Goal: Information Seeking & Learning: Learn about a topic

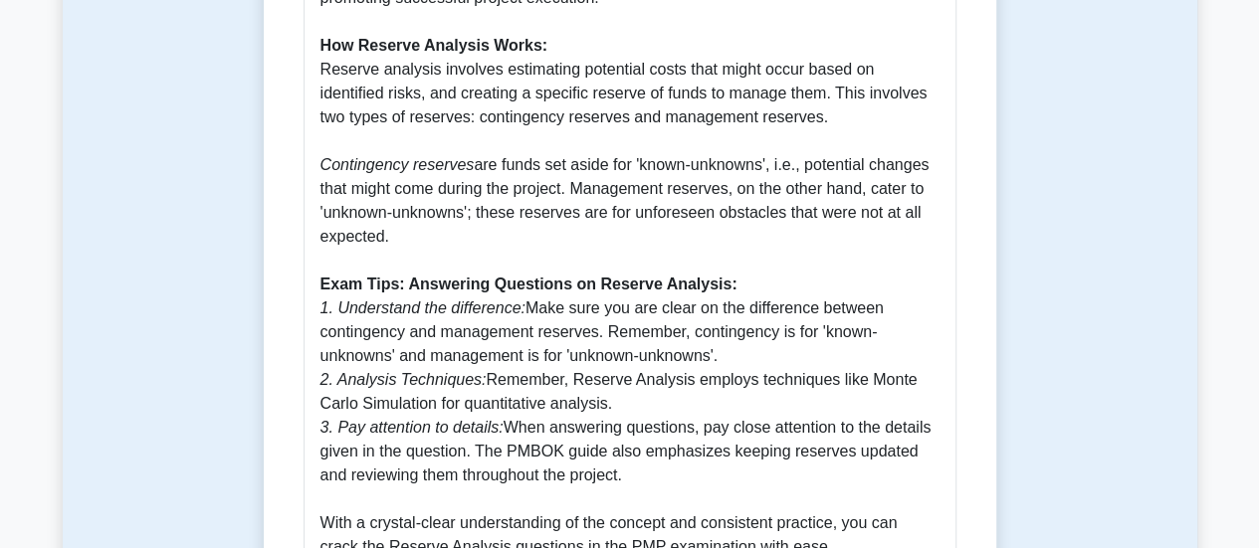
scroll to position [1057, 0]
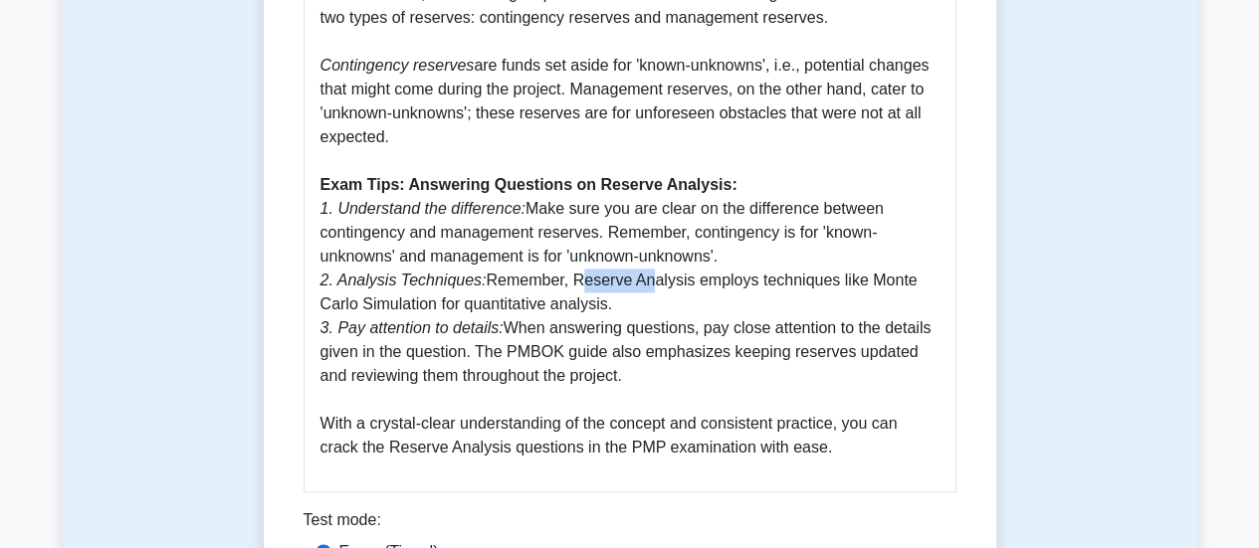
drag, startPoint x: 566, startPoint y: 286, endPoint x: 627, endPoint y: 287, distance: 60.7
click at [627, 287] on p "What is Reserve Analysis? Reserve analysis is an estimating technique used to d…" at bounding box center [630, 77] width 619 height 765
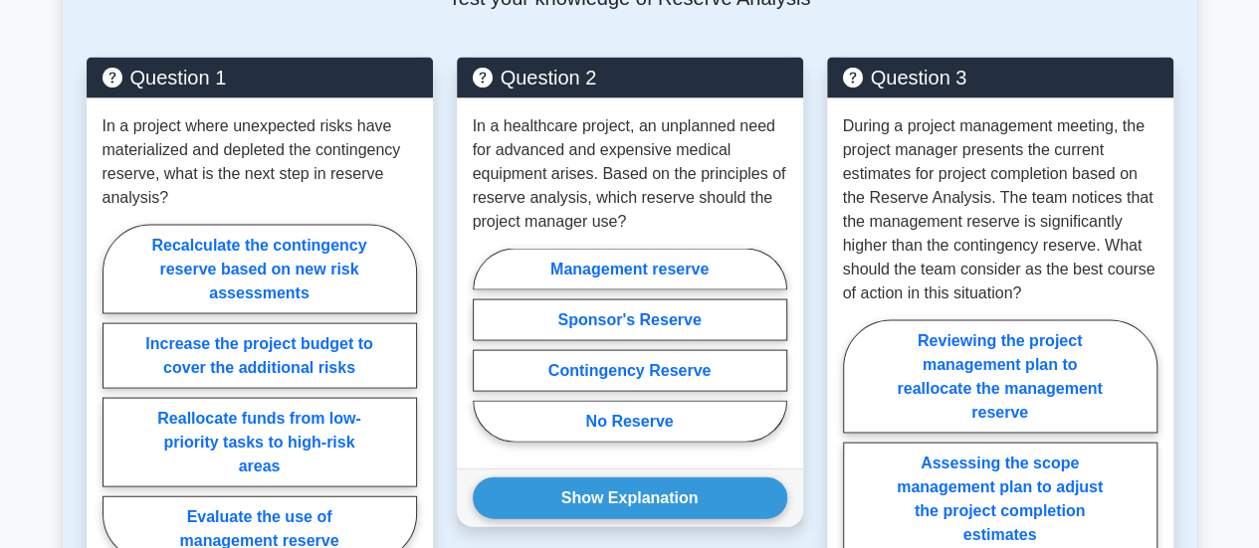
scroll to position [1953, 0]
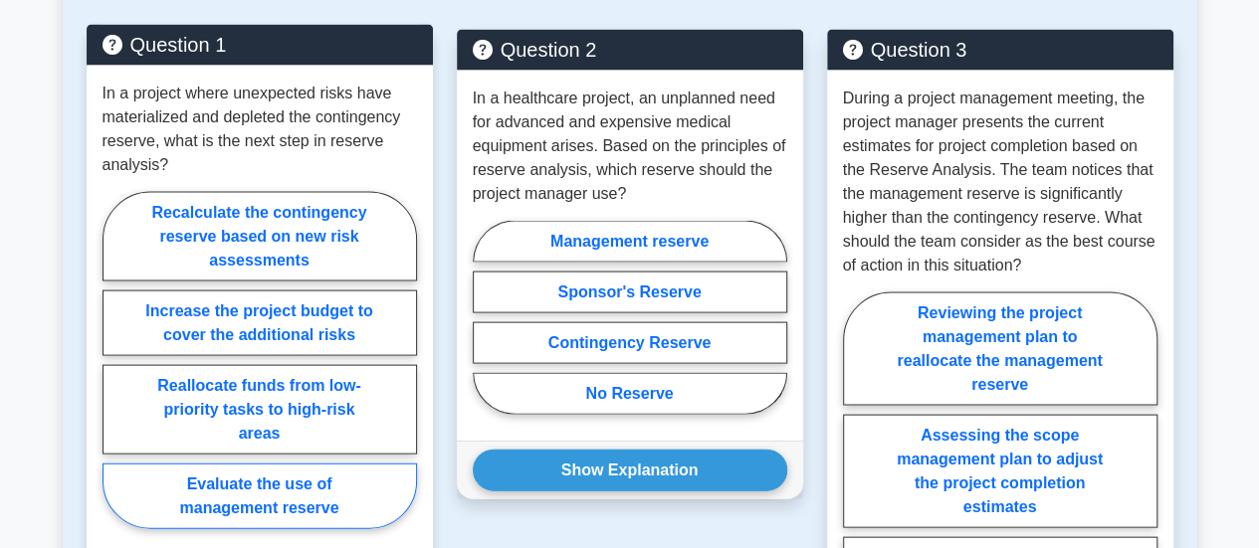
click at [287, 490] on label "Evaluate the use of management reserve" at bounding box center [260, 497] width 315 height 66
click at [115, 373] on input "Evaluate the use of management reserve" at bounding box center [109, 366] width 13 height 13
radio input "true"
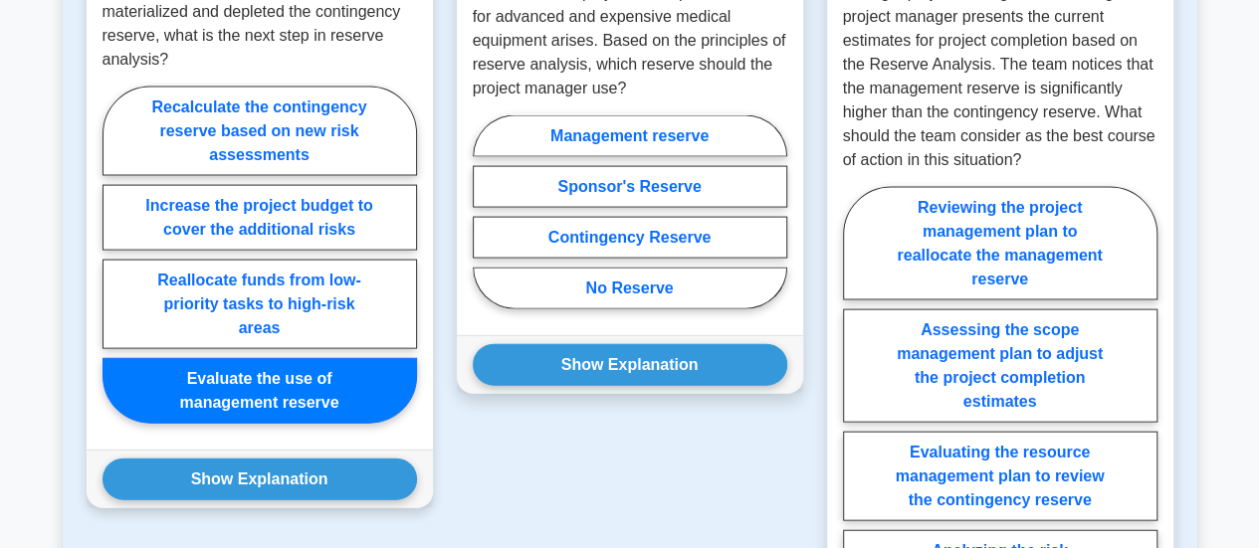
scroll to position [2152, 0]
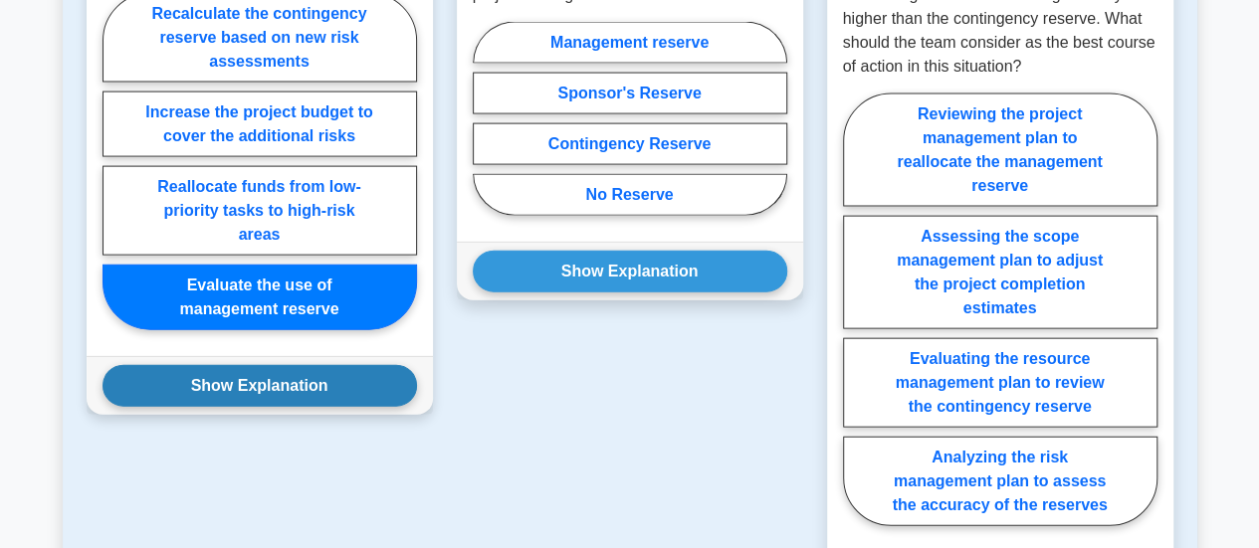
click at [299, 394] on button "Show Explanation" at bounding box center [260, 386] width 315 height 42
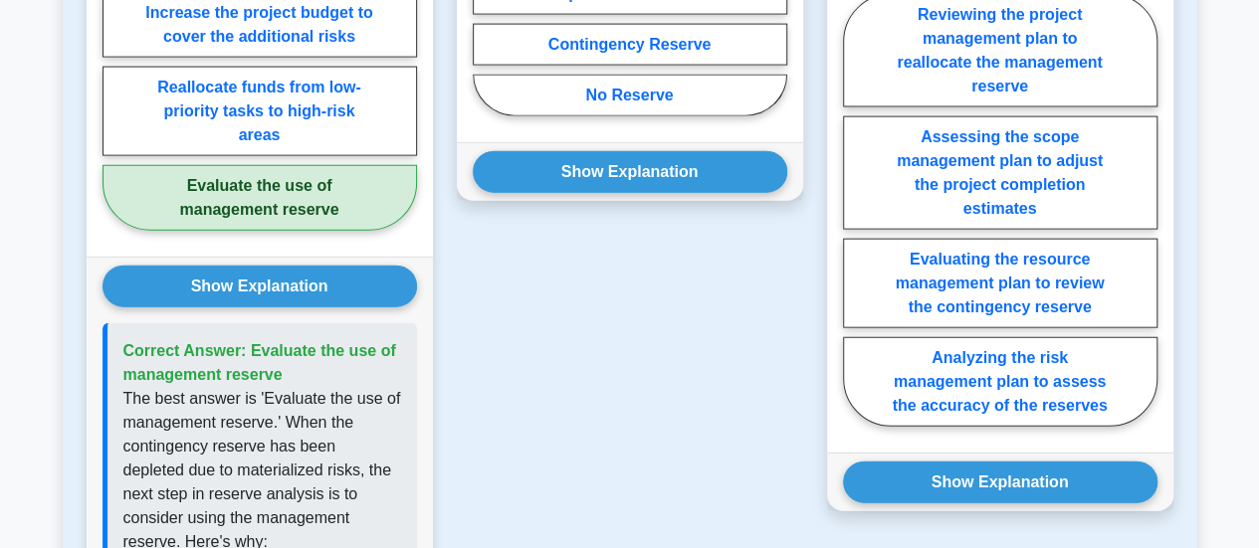
scroll to position [1953, 0]
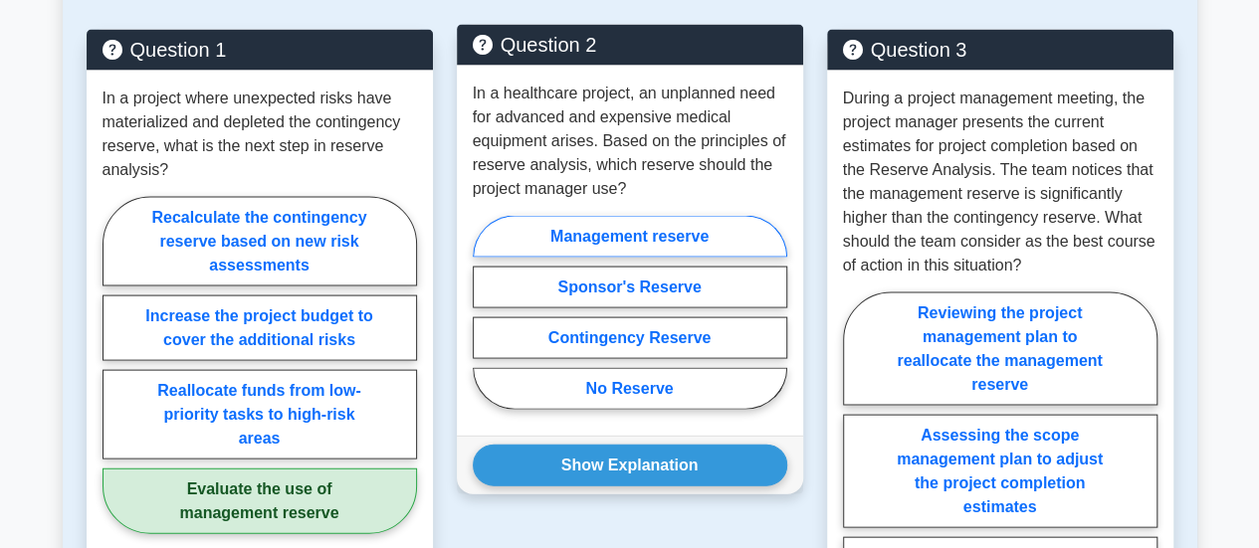
click at [557, 239] on label "Management reserve" at bounding box center [630, 237] width 315 height 42
click at [486, 313] on input "Management reserve" at bounding box center [479, 319] width 13 height 13
radio input "true"
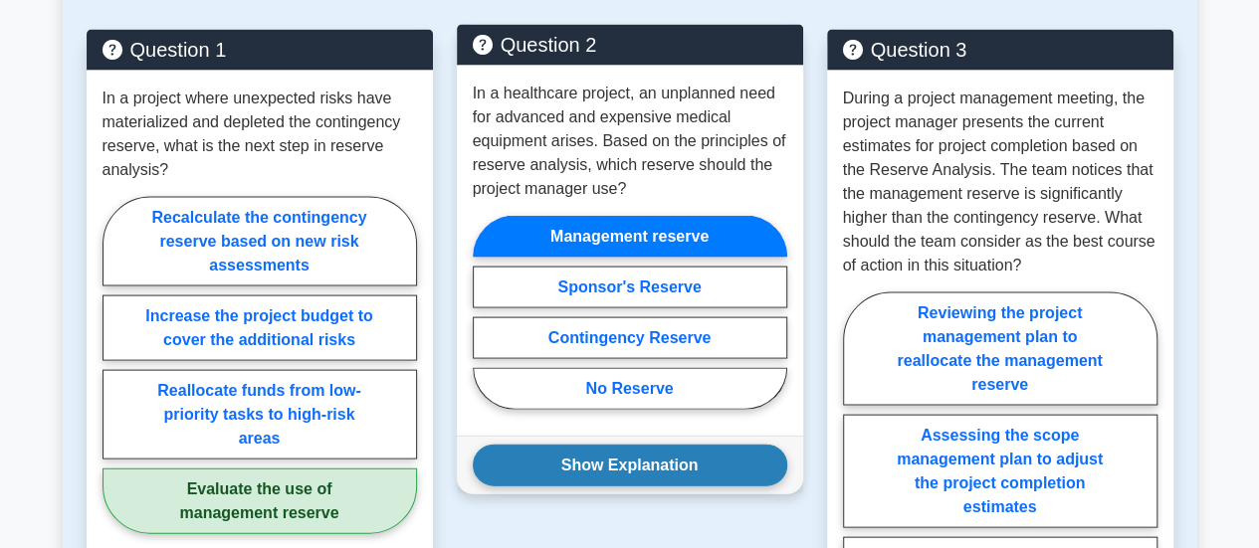
click at [542, 473] on button "Show Explanation" at bounding box center [630, 466] width 315 height 42
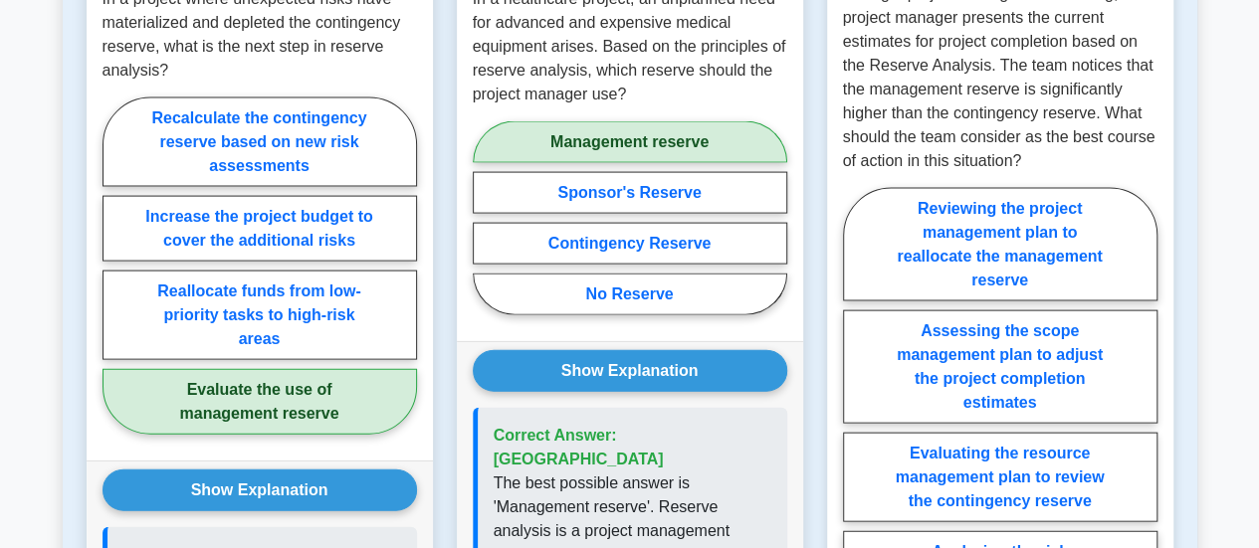
scroll to position [2152, 0]
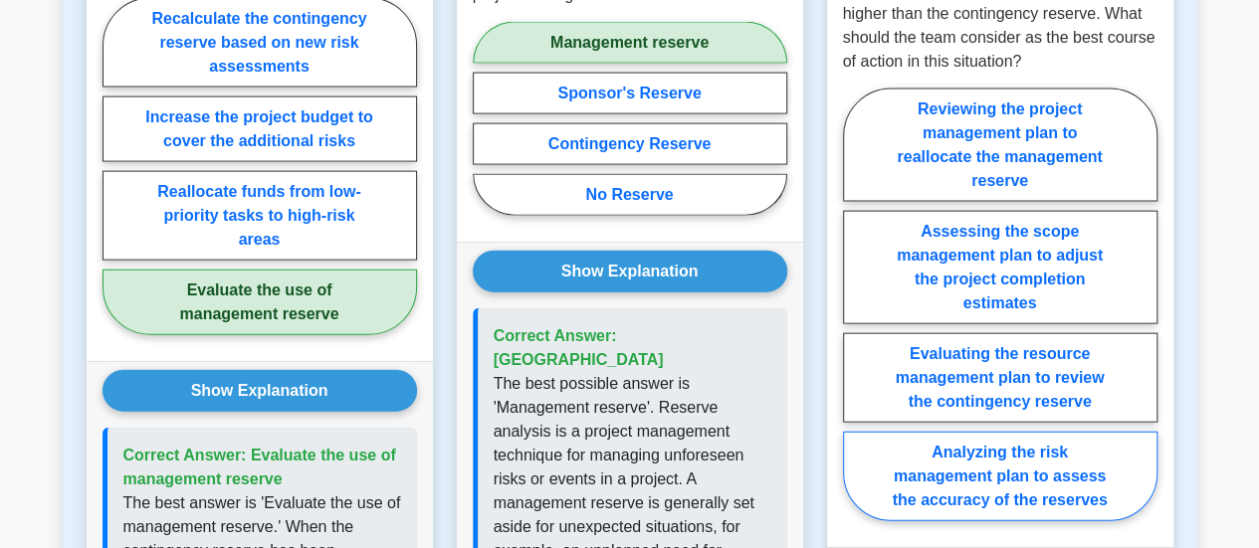
click at [963, 505] on label "Analyzing the risk management plan to assess the accuracy of the reserves" at bounding box center [1000, 477] width 315 height 90
click at [856, 318] on input "Analyzing the risk management plan to assess the accuracy of the reserves" at bounding box center [849, 311] width 13 height 13
radio input "true"
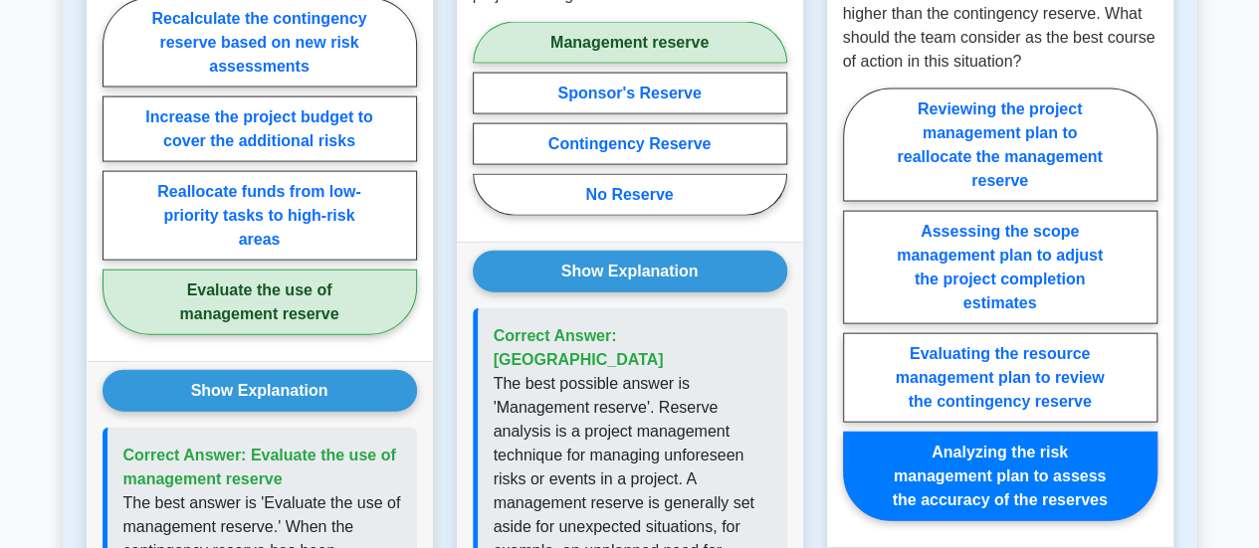
scroll to position [2351, 0]
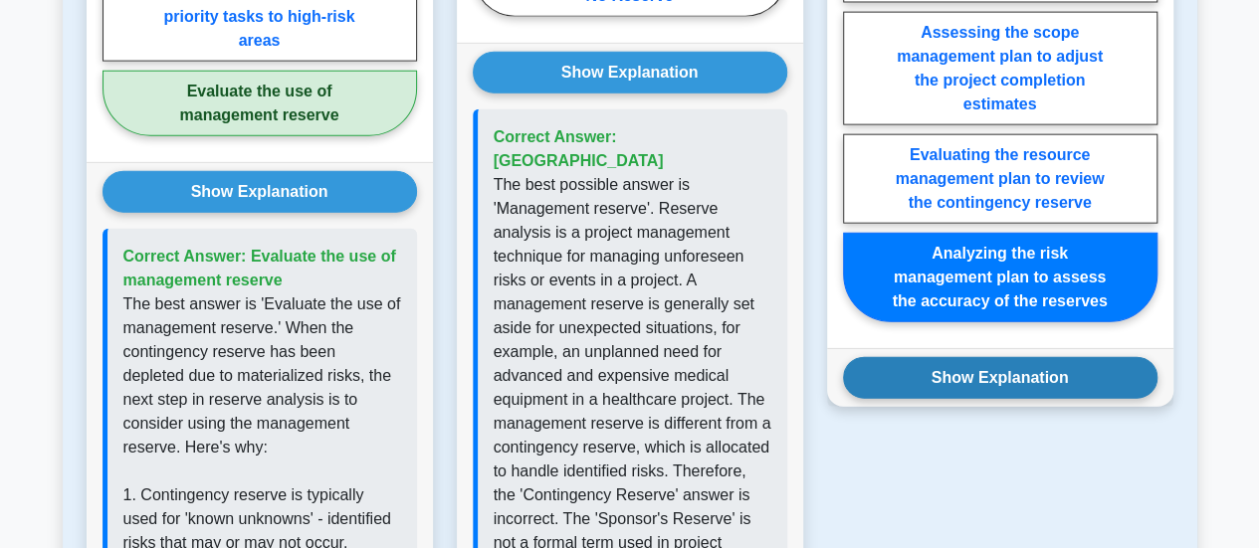
click at [940, 377] on button "Show Explanation" at bounding box center [1000, 378] width 315 height 42
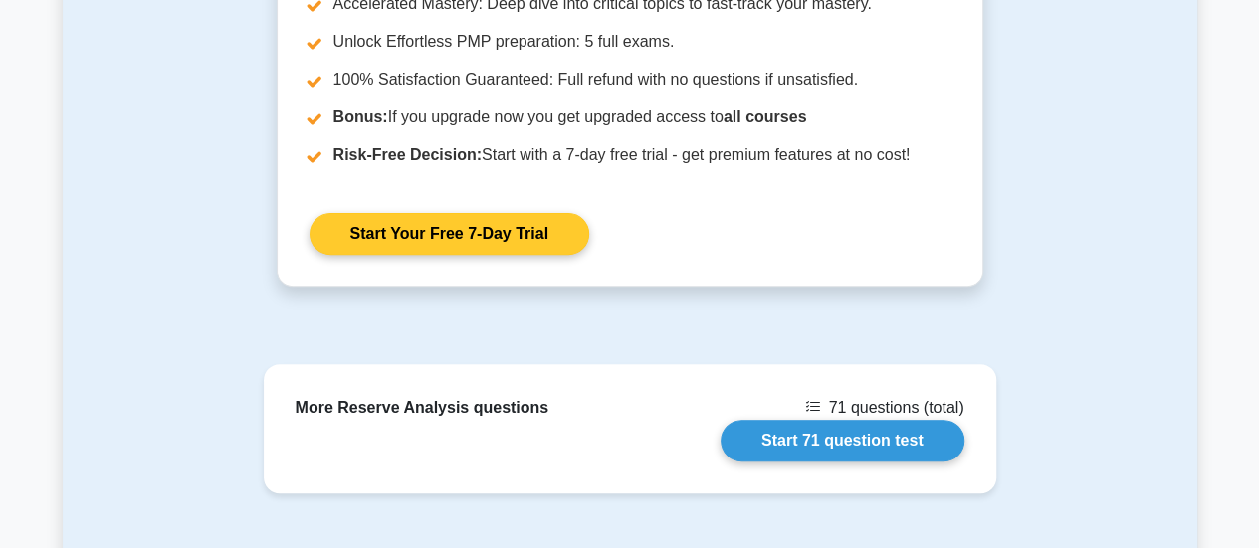
scroll to position [4044, 0]
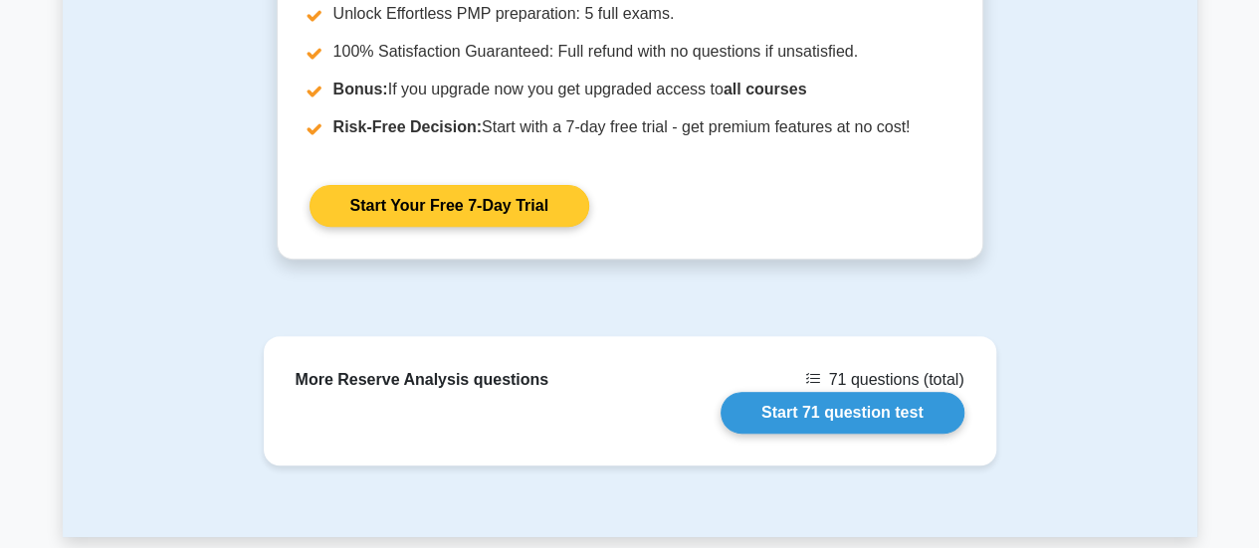
click at [944, 392] on link "Start 71 question test" at bounding box center [843, 413] width 244 height 42
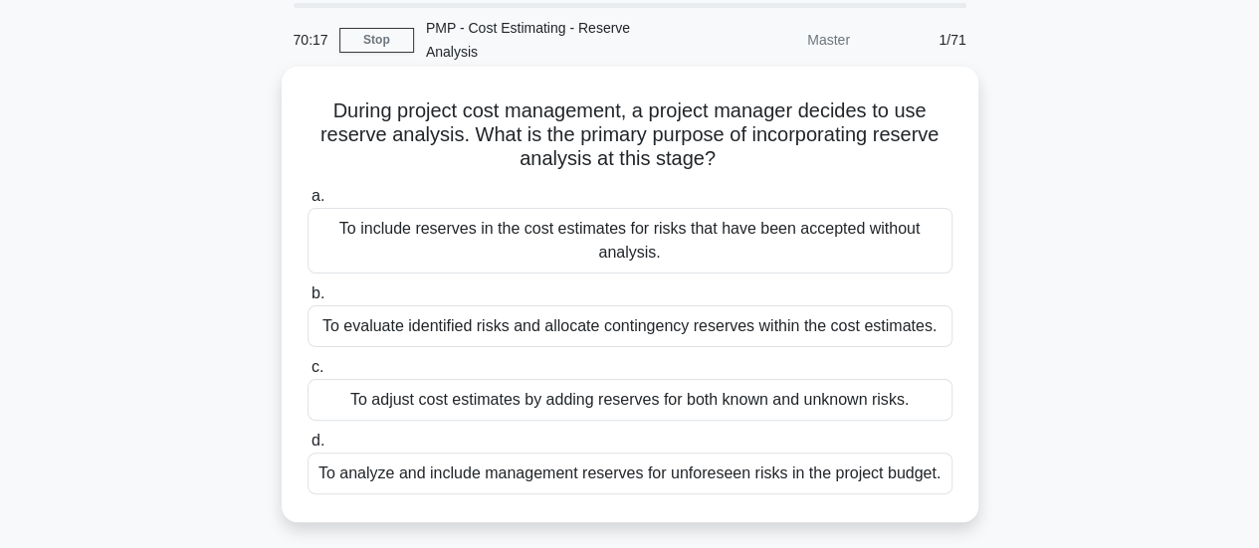
scroll to position [100, 0]
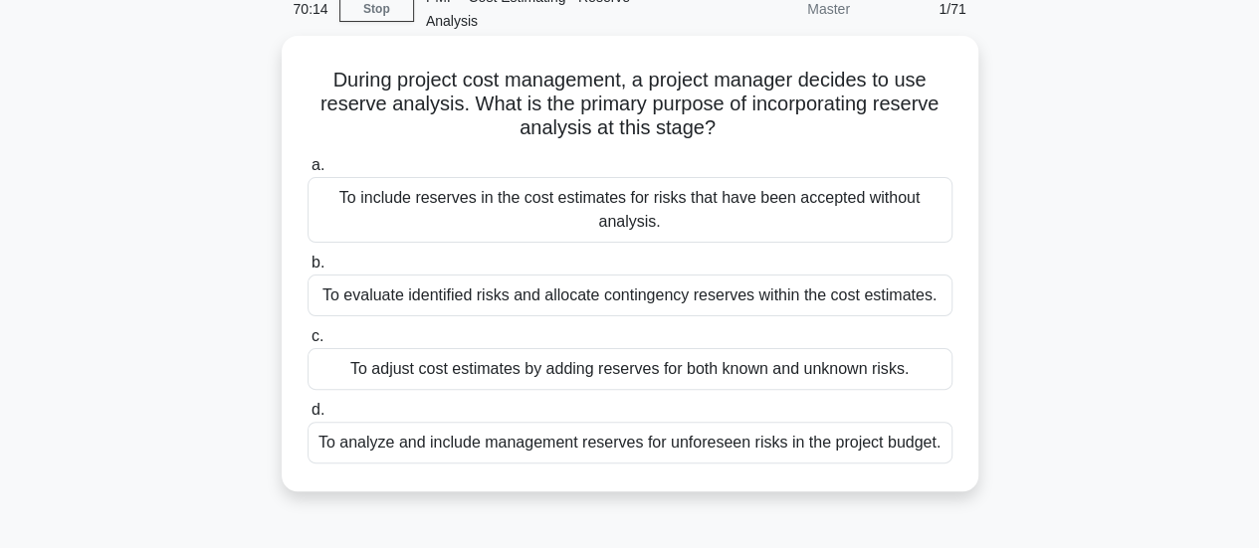
click at [853, 377] on div "To adjust cost estimates by adding reserves for both known and unknown risks." at bounding box center [630, 369] width 645 height 42
click at [308, 343] on input "c. To adjust cost estimates by adding reserves for both known and unknown risks." at bounding box center [308, 336] width 0 height 13
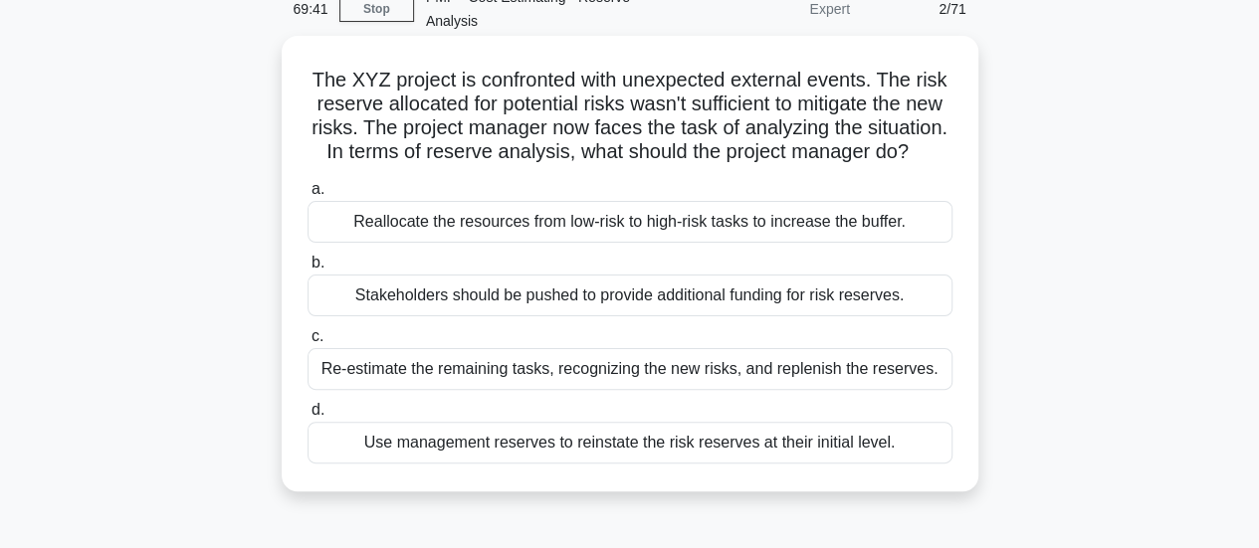
click at [693, 464] on div "Use management reserves to reinstate the risk reserves at their initial level." at bounding box center [630, 443] width 645 height 42
click at [308, 417] on input "d. Use management reserves to reinstate the risk reserves at their initial leve…" at bounding box center [308, 410] width 0 height 13
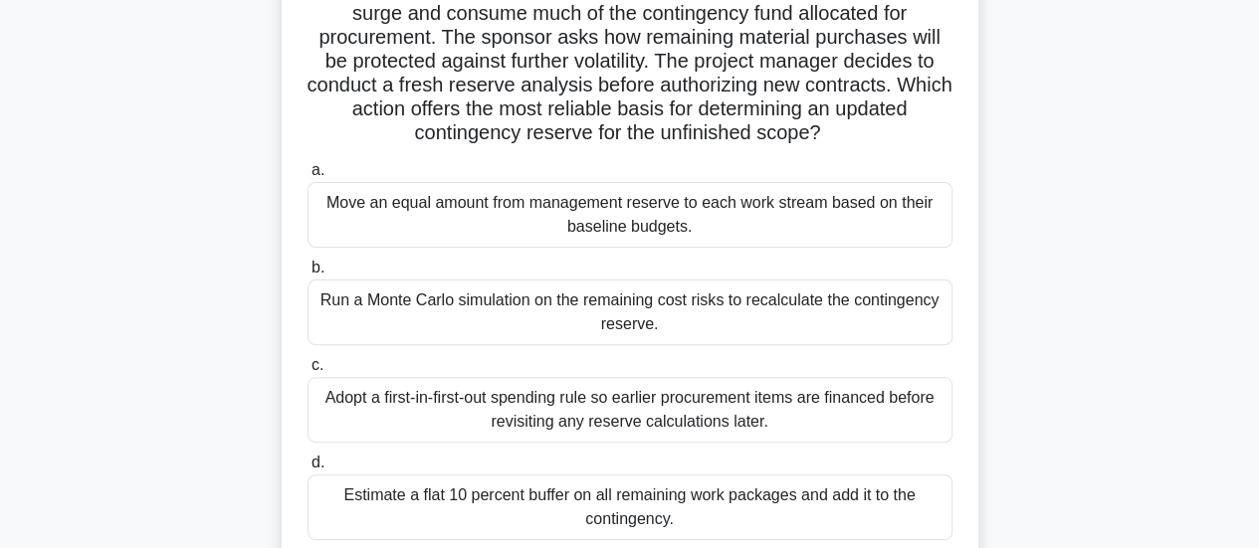
scroll to position [199, 0]
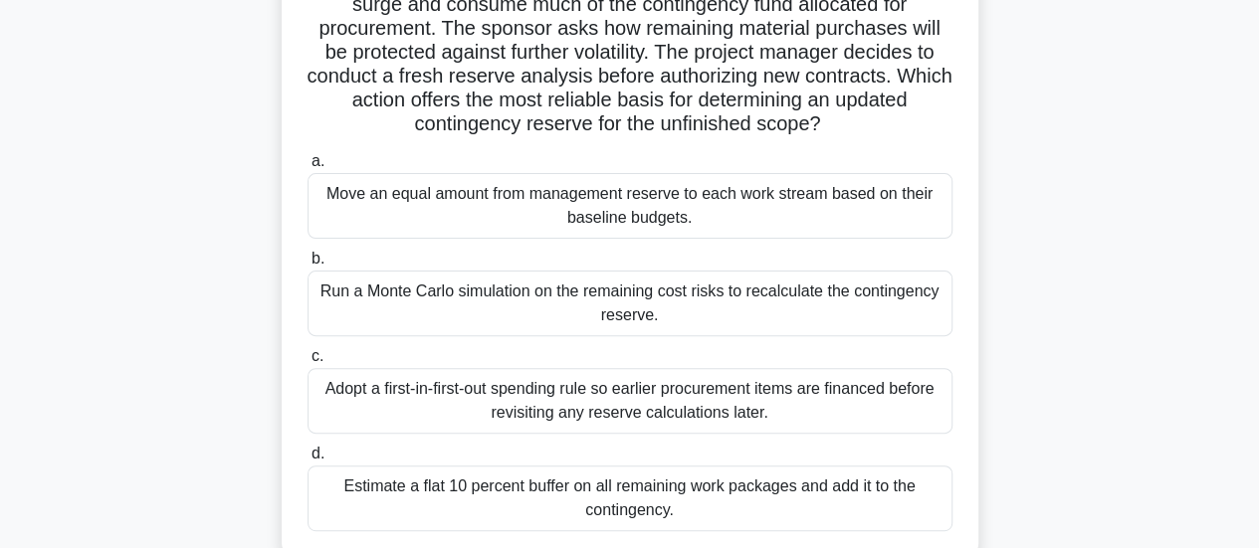
click at [566, 276] on div "Run a Monte Carlo simulation on the remaining cost risks to recalculate the con…" at bounding box center [630, 304] width 645 height 66
click at [308, 266] on input "b. Run a Monte Carlo simulation on the remaining cost risks to recalculate the …" at bounding box center [308, 259] width 0 height 13
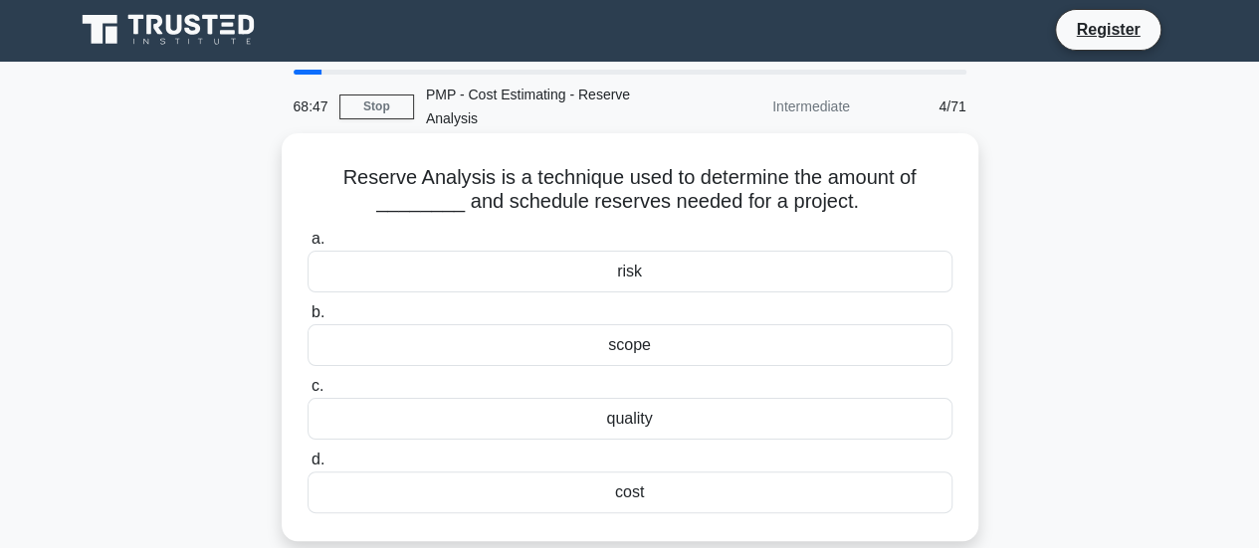
scroll to position [0, 0]
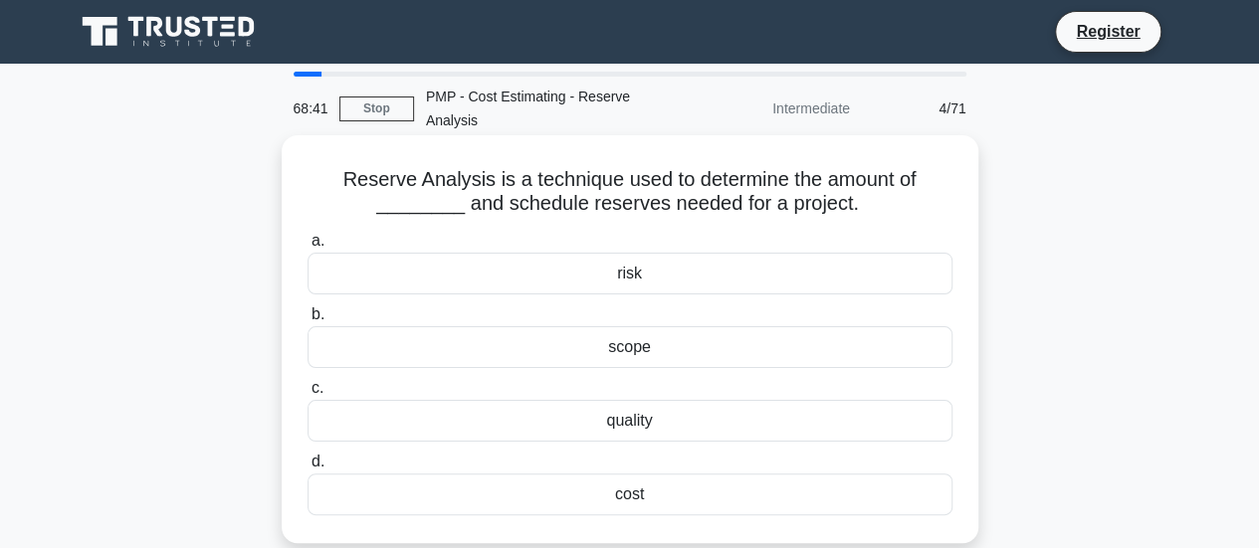
click at [565, 278] on div "risk" at bounding box center [630, 274] width 645 height 42
click at [308, 248] on input "a. risk" at bounding box center [308, 241] width 0 height 13
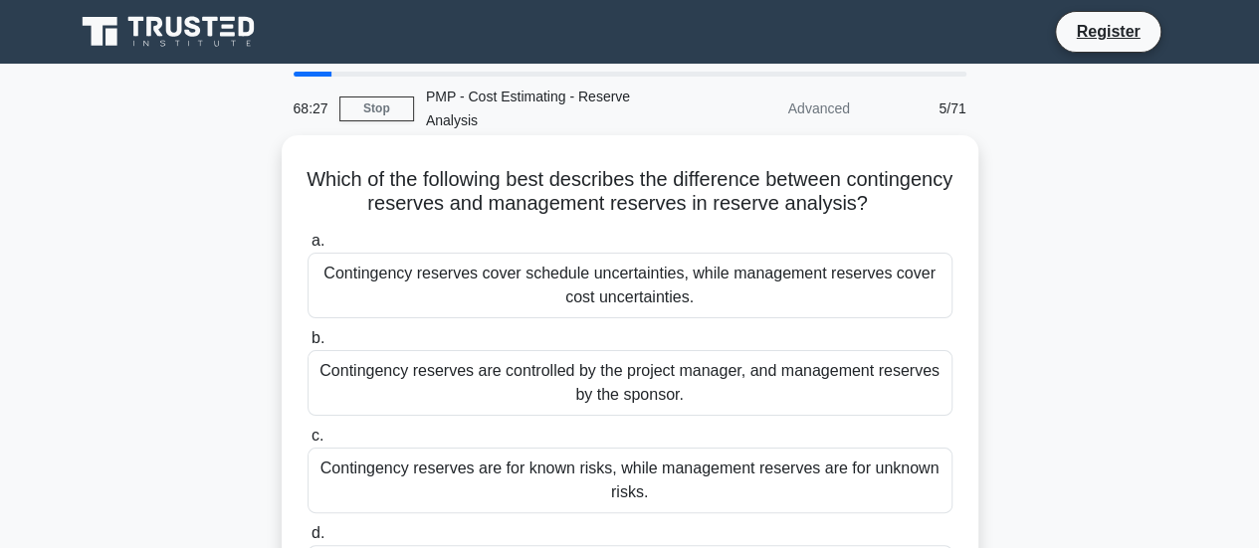
click at [601, 471] on div "Contingency reserves are for known risks, while management reserves are for unk…" at bounding box center [630, 481] width 645 height 66
click at [308, 443] on input "c. Contingency reserves are for known risks, while management reserves are for …" at bounding box center [308, 436] width 0 height 13
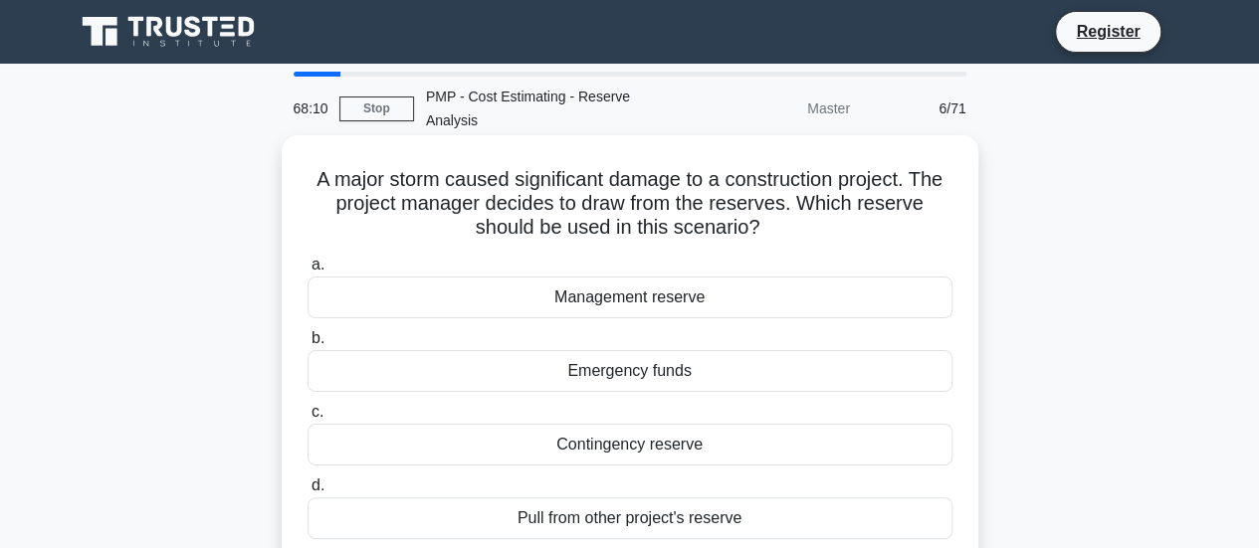
click at [814, 303] on div "Management reserve" at bounding box center [630, 298] width 645 height 42
click at [308, 272] on input "a. [GEOGRAPHIC_DATA]" at bounding box center [308, 265] width 0 height 13
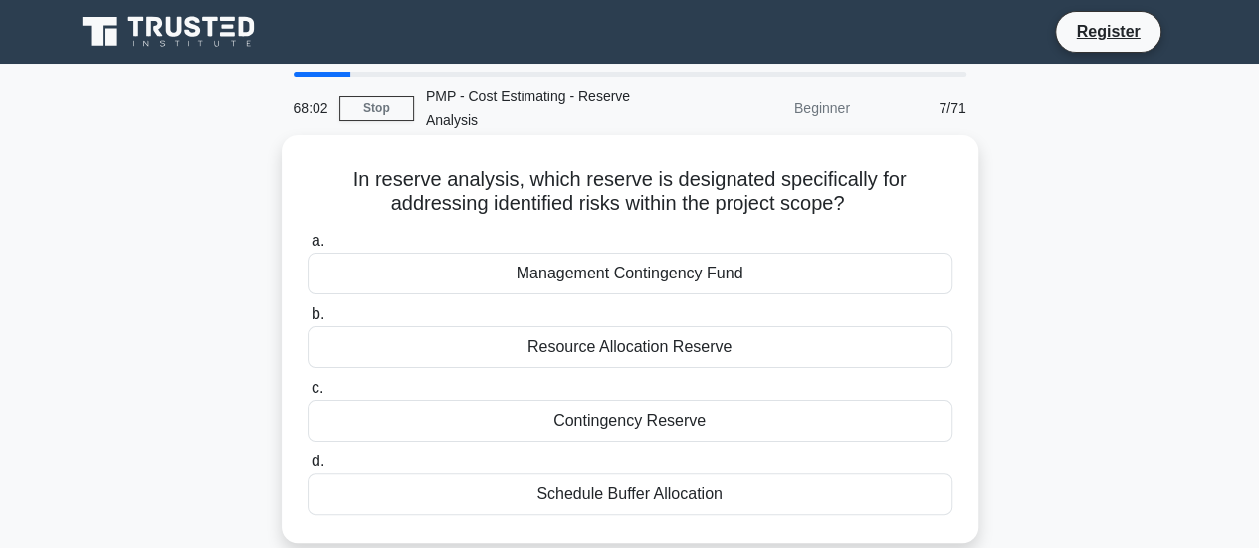
click at [718, 427] on div "Contingency Reserve" at bounding box center [630, 421] width 645 height 42
click at [308, 395] on input "c. [GEOGRAPHIC_DATA]" at bounding box center [308, 388] width 0 height 13
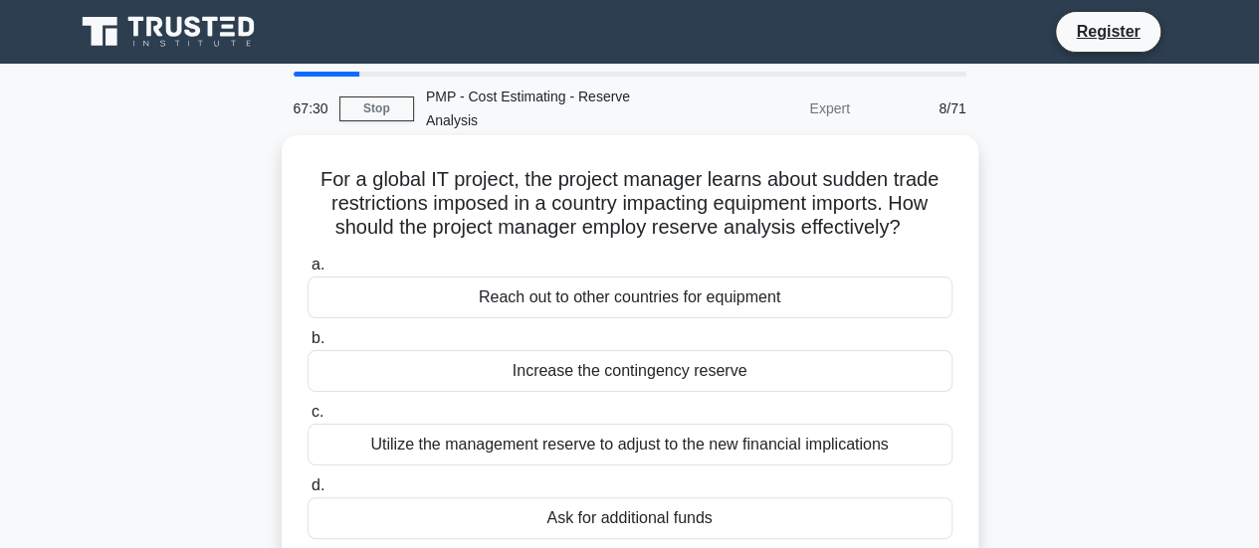
click at [703, 453] on div "Utilize the management reserve to adjust to the new financial implications" at bounding box center [630, 445] width 645 height 42
click at [308, 419] on input "c. Utilize the management reserve to adjust to the new financial implications" at bounding box center [308, 412] width 0 height 13
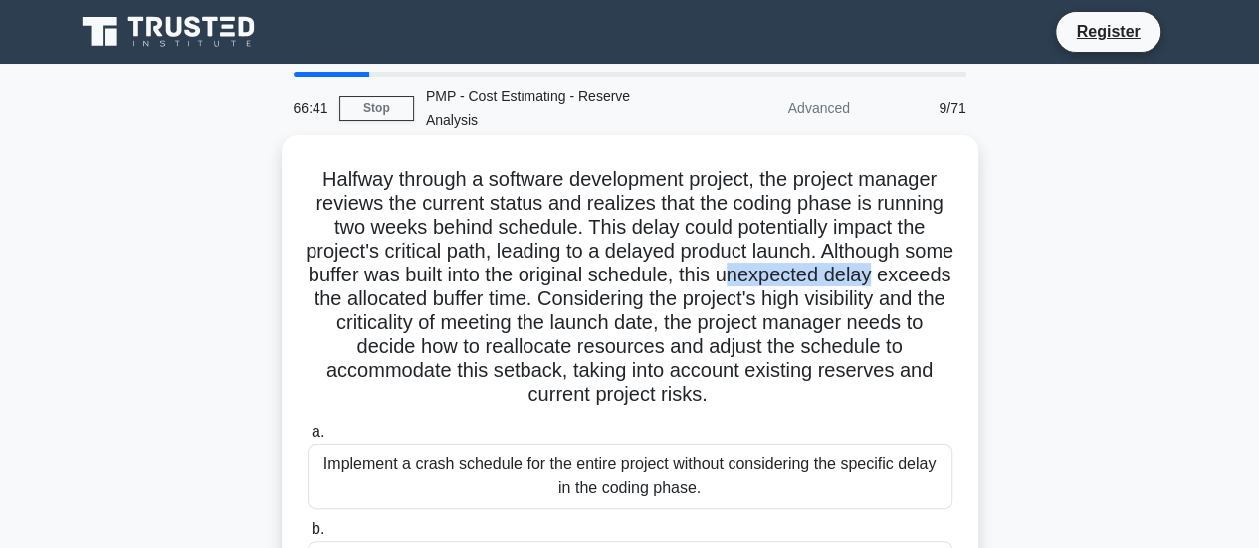
drag, startPoint x: 795, startPoint y: 276, endPoint x: 950, endPoint y: 275, distance: 154.3
click at [950, 275] on h5 "Halfway through a software development project, the project manager reviews the…" at bounding box center [630, 287] width 649 height 241
click at [518, 353] on h5 "Halfway through a software development project, the project manager reviews the…" at bounding box center [630, 287] width 649 height 241
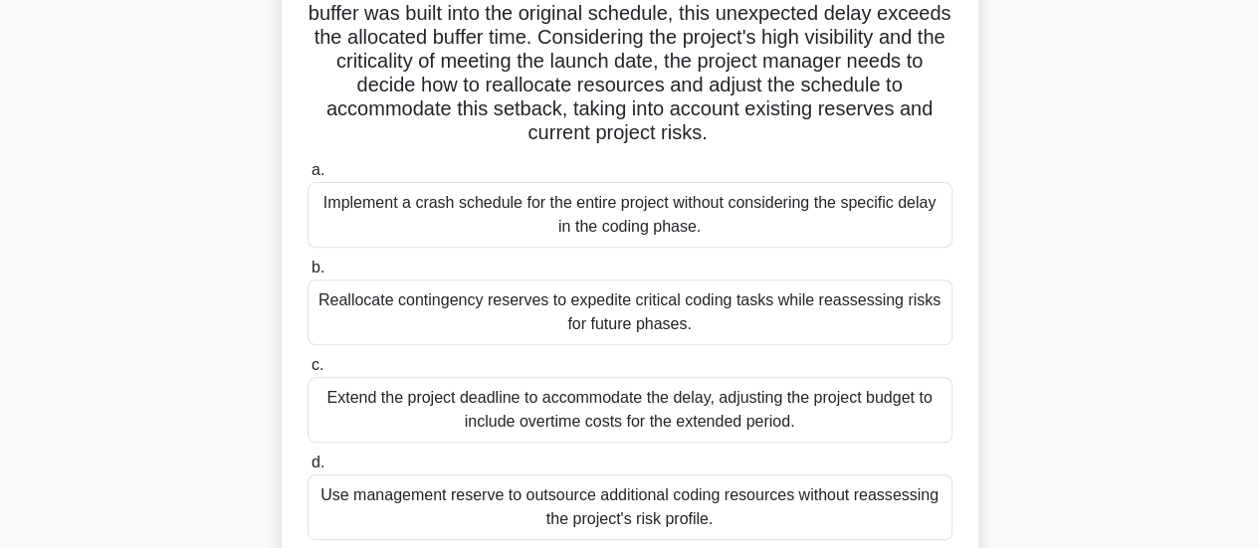
scroll to position [299, 0]
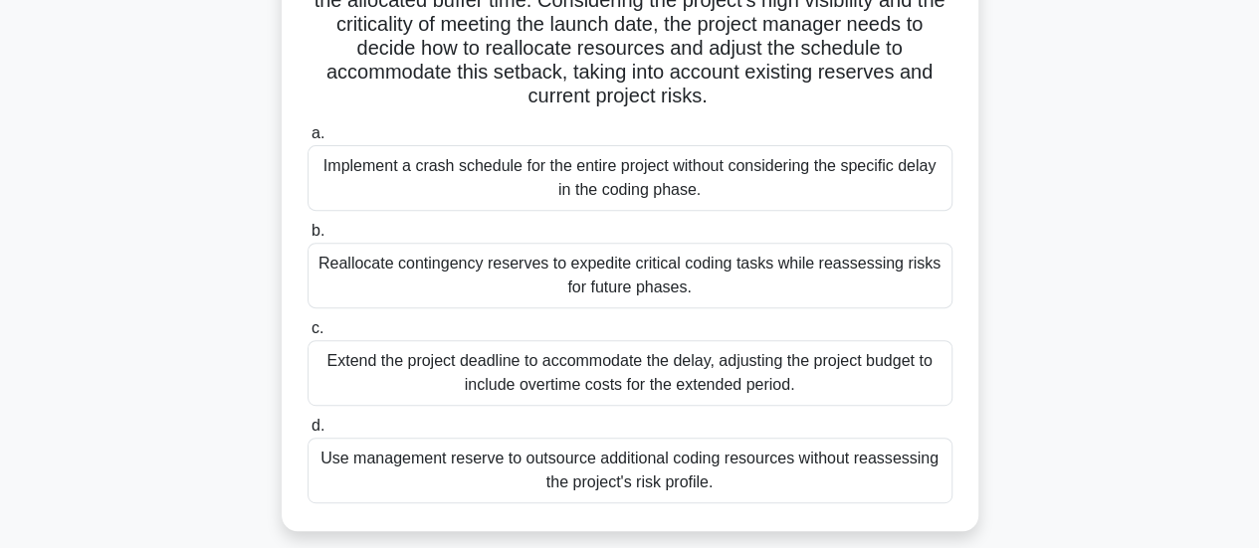
click at [448, 280] on div "Reallocate contingency reserves to expedite critical coding tasks while reasses…" at bounding box center [630, 276] width 645 height 66
click at [308, 238] on input "b. Reallocate contingency reserves to expedite critical coding tasks while reas…" at bounding box center [308, 231] width 0 height 13
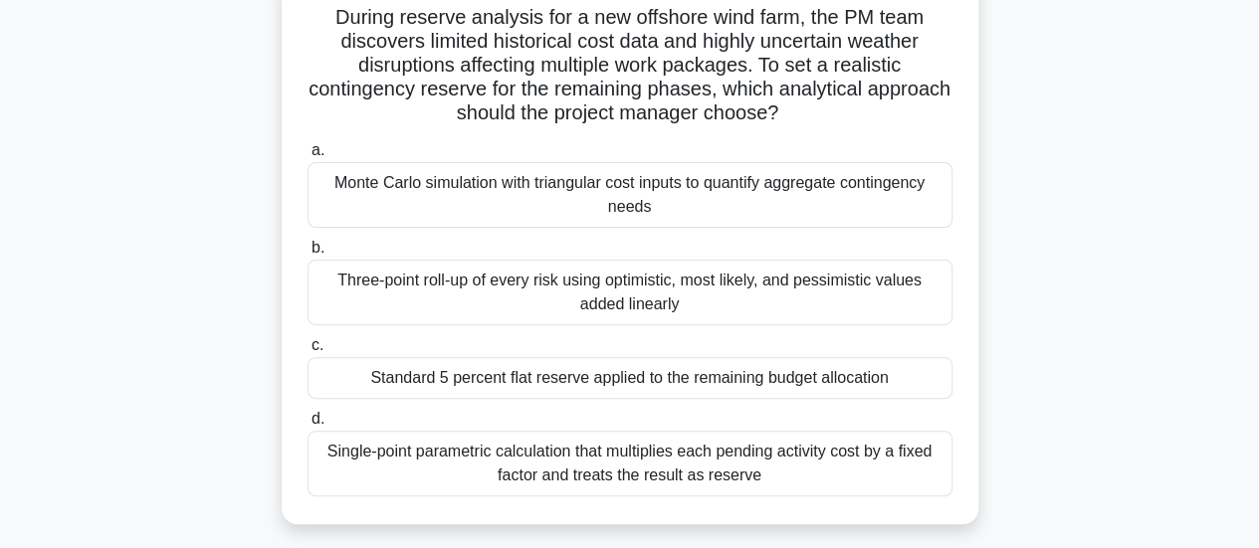
scroll to position [199, 0]
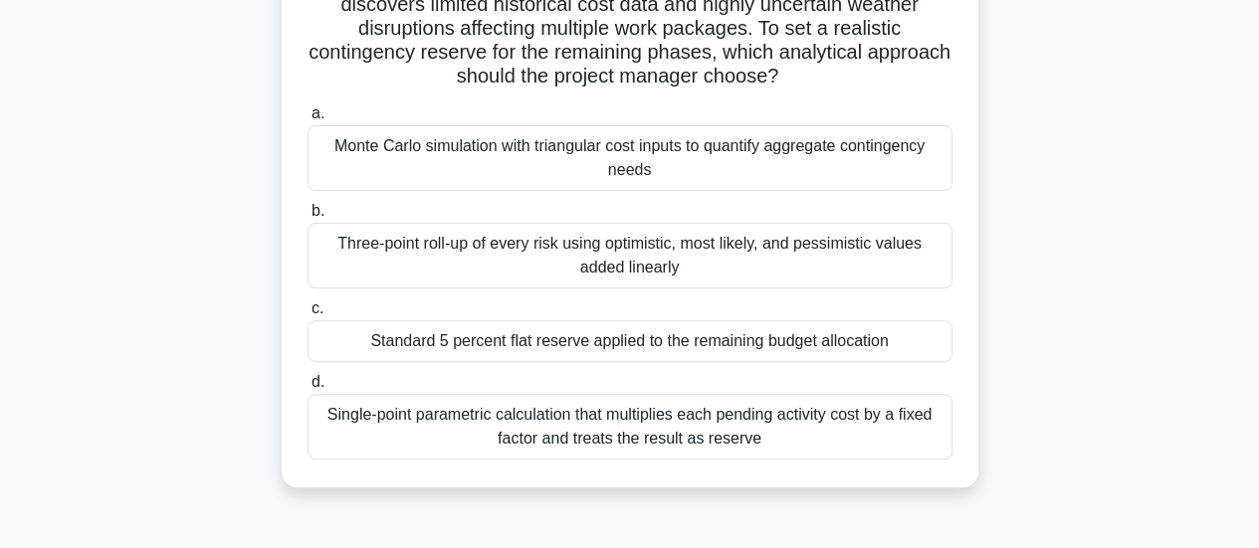
click at [922, 442] on div "Single-point parametric calculation that multiplies each pending activity cost …" at bounding box center [630, 427] width 645 height 66
click at [308, 389] on input "d. Single-point parametric calculation that multiplies each pending activity co…" at bounding box center [308, 382] width 0 height 13
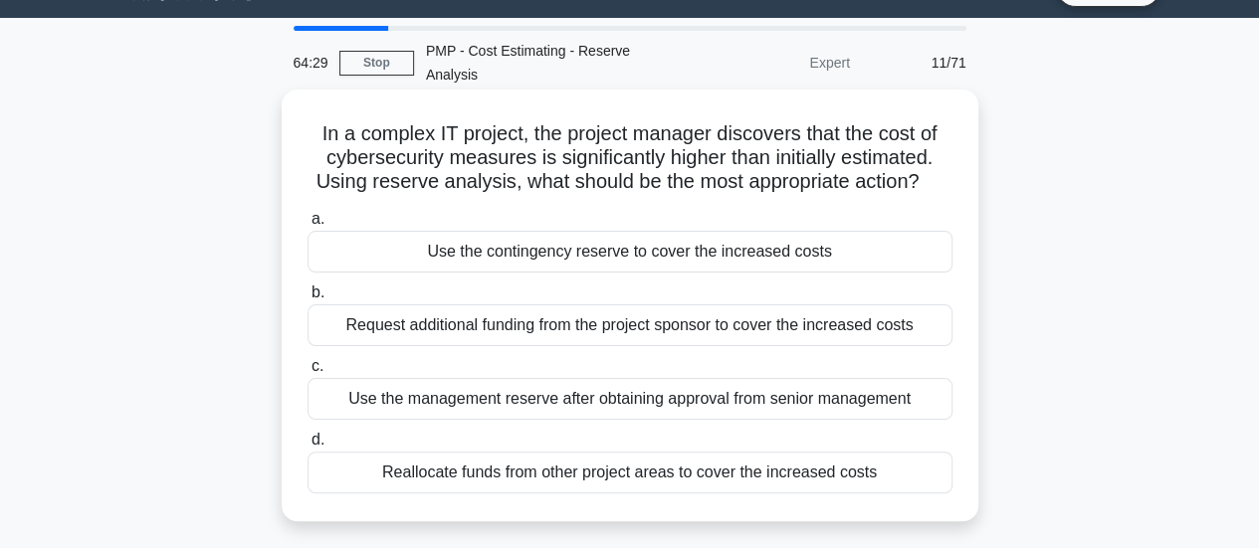
scroll to position [0, 0]
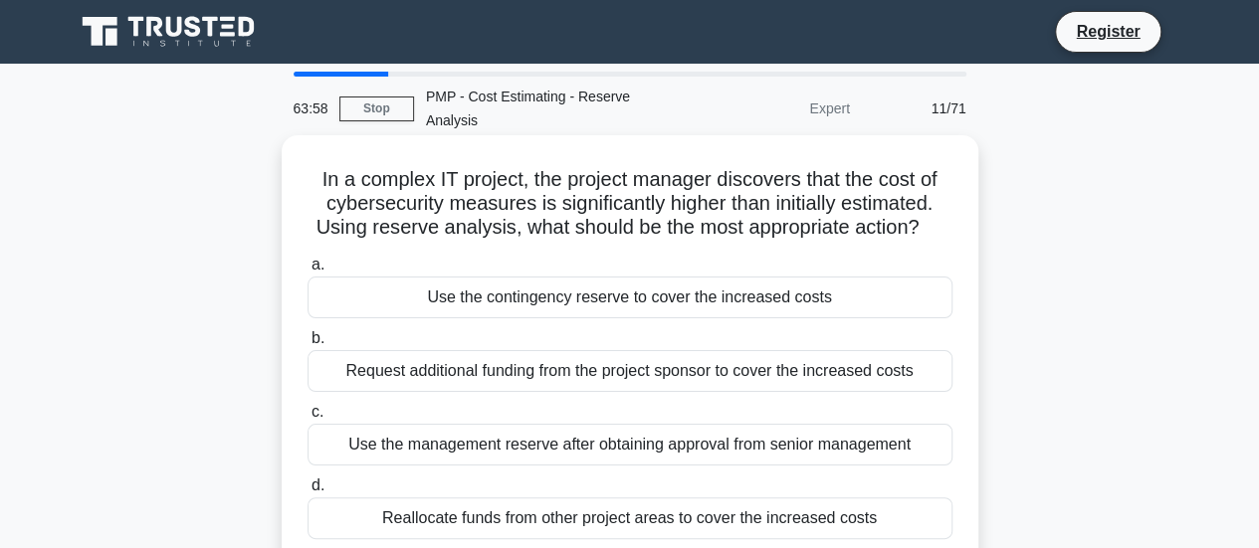
click at [763, 177] on h5 "In a complex IT project, the project manager discovers that the cost of cyberse…" at bounding box center [630, 204] width 649 height 74
click at [836, 206] on h5 "In a complex IT project, the project manager discovers that the cost of cyberse…" at bounding box center [630, 204] width 649 height 74
click at [891, 207] on h5 "In a complex IT project, the project manager discovers that the cost of cyberse…" at bounding box center [630, 204] width 649 height 74
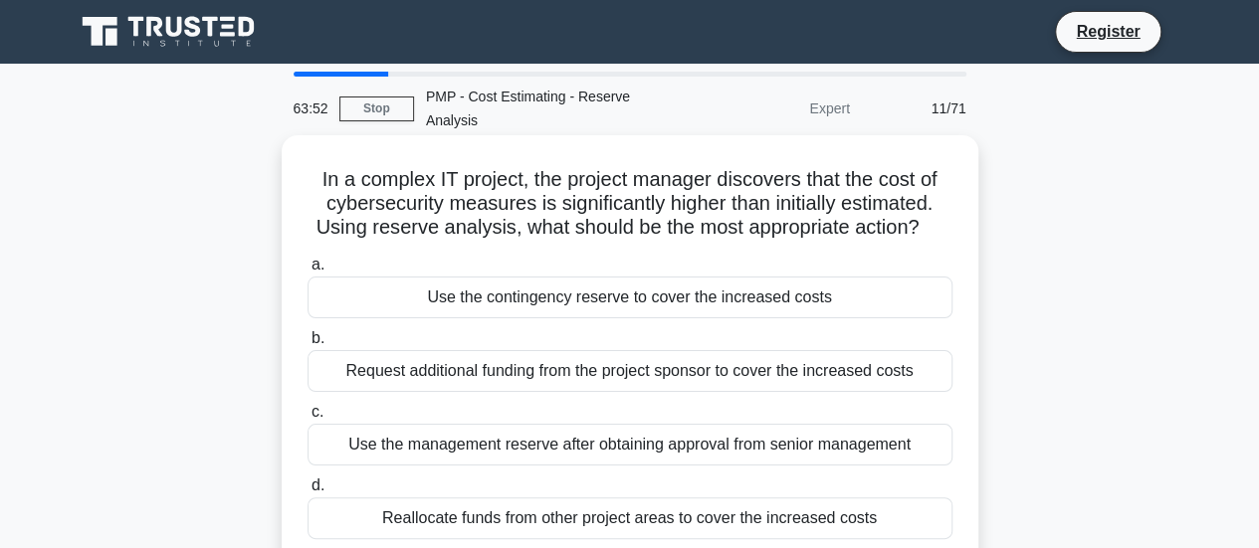
click at [891, 207] on h5 "In a complex IT project, the project manager discovers that the cost of cyberse…" at bounding box center [630, 204] width 649 height 74
click at [687, 434] on div "Use the management reserve after obtaining approval from senior management" at bounding box center [630, 445] width 645 height 42
click at [308, 419] on input "c. Use the management reserve after obtaining approval from senior management" at bounding box center [308, 412] width 0 height 13
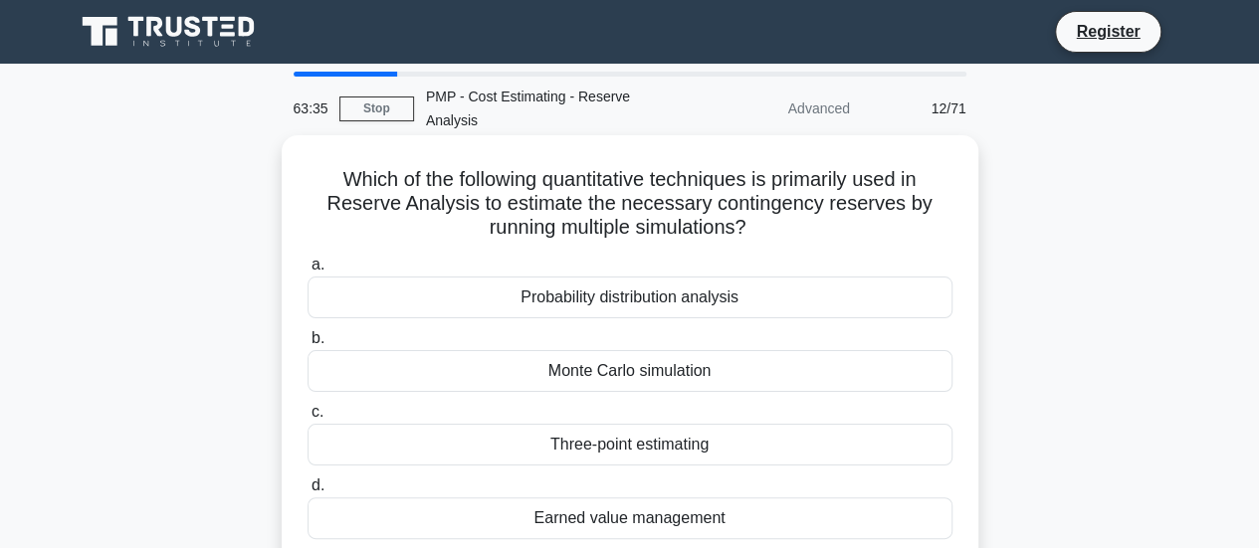
click at [587, 363] on div "Monte Carlo simulation" at bounding box center [630, 371] width 645 height 42
click at [308, 345] on input "b. Monte Carlo simulation" at bounding box center [308, 338] width 0 height 13
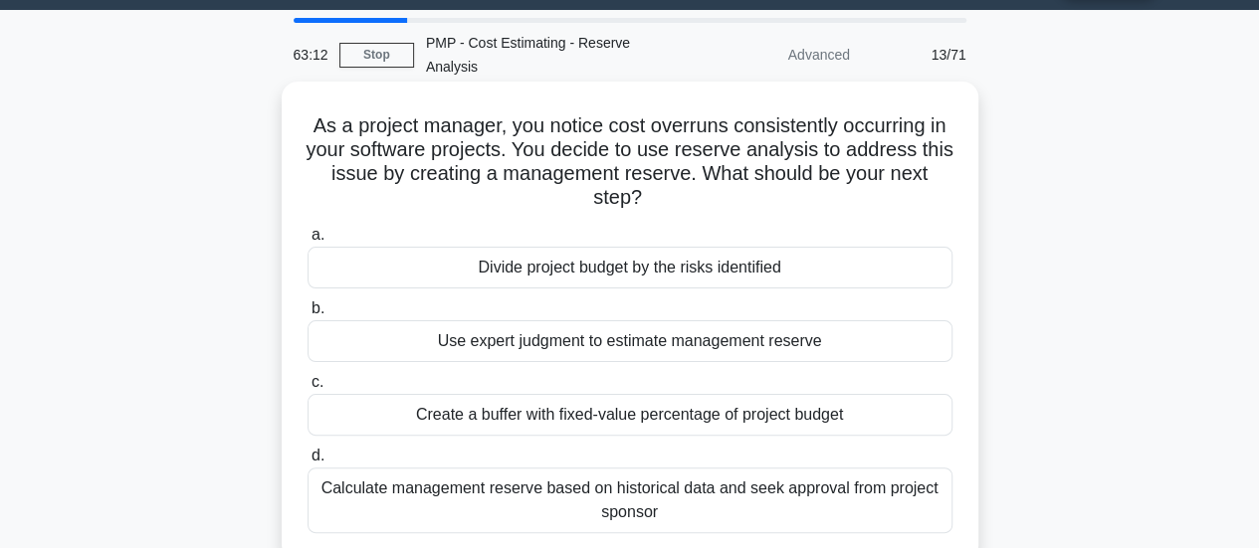
scroll to position [100, 0]
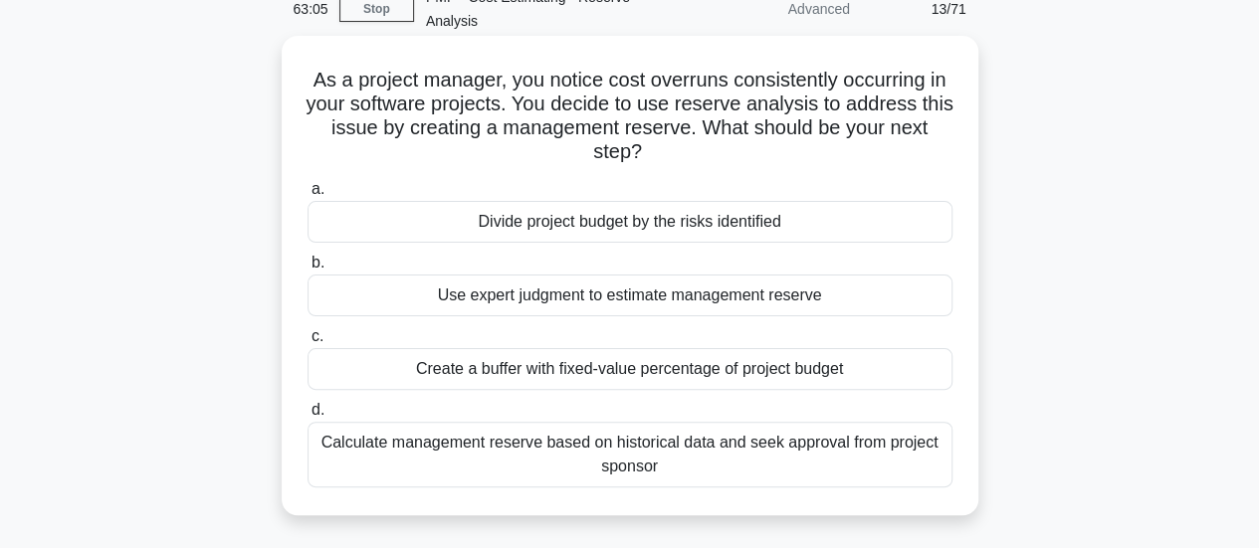
click at [766, 448] on div "Calculate management reserve based on historical data and seek approval from pr…" at bounding box center [630, 455] width 645 height 66
click at [308, 417] on input "d. Calculate management reserve based on historical data and seek approval from…" at bounding box center [308, 410] width 0 height 13
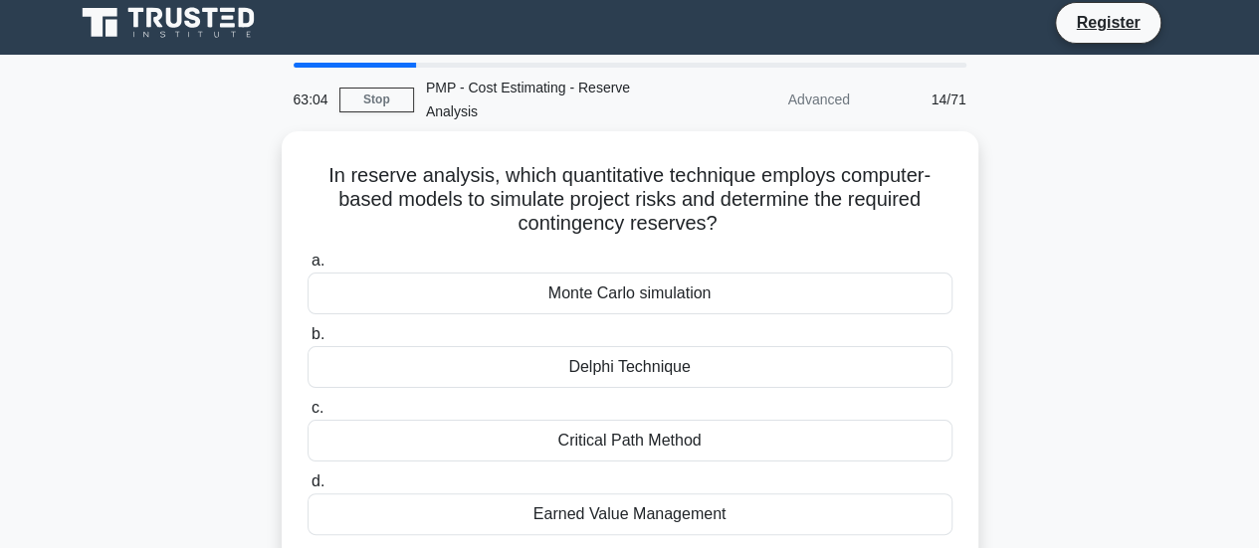
scroll to position [0, 0]
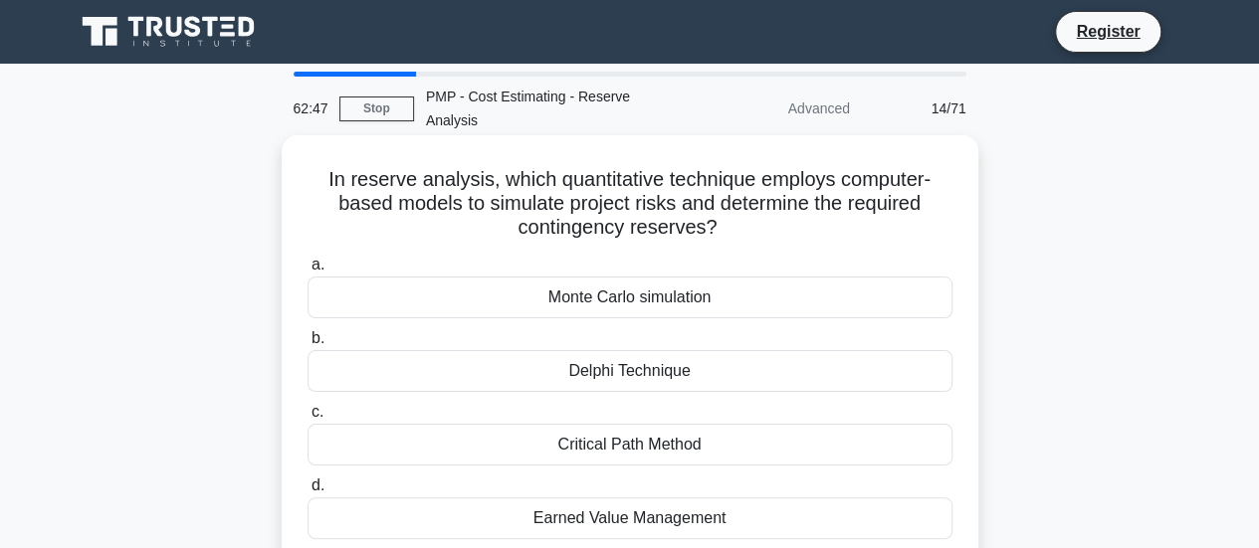
click at [864, 301] on div "Monte Carlo simulation" at bounding box center [630, 298] width 645 height 42
click at [308, 272] on input "a. Monte Carlo simulation" at bounding box center [308, 265] width 0 height 13
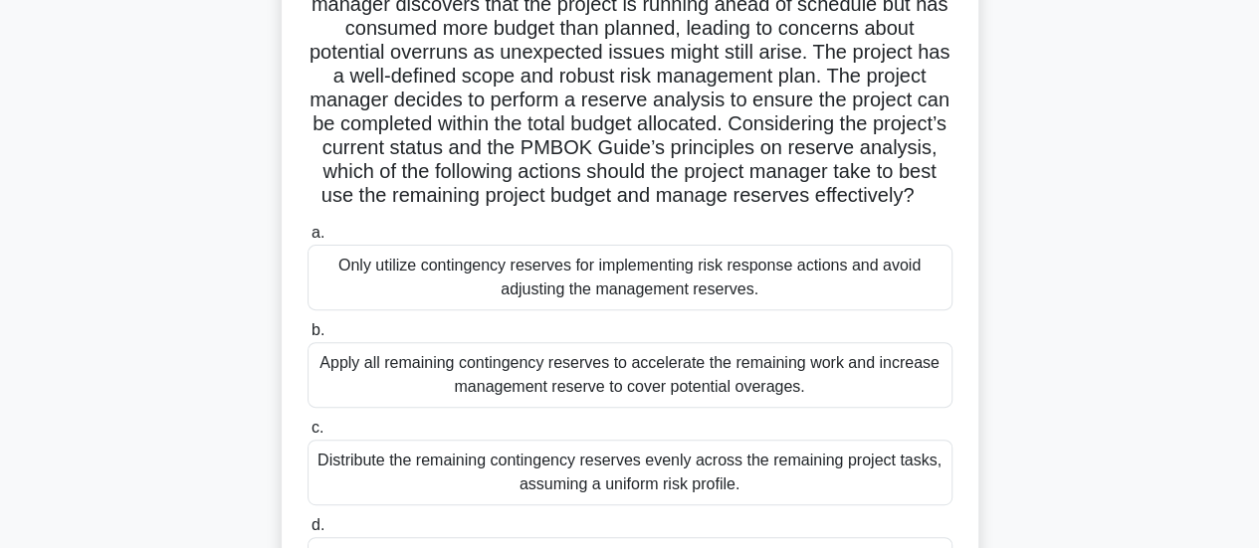
scroll to position [299, 0]
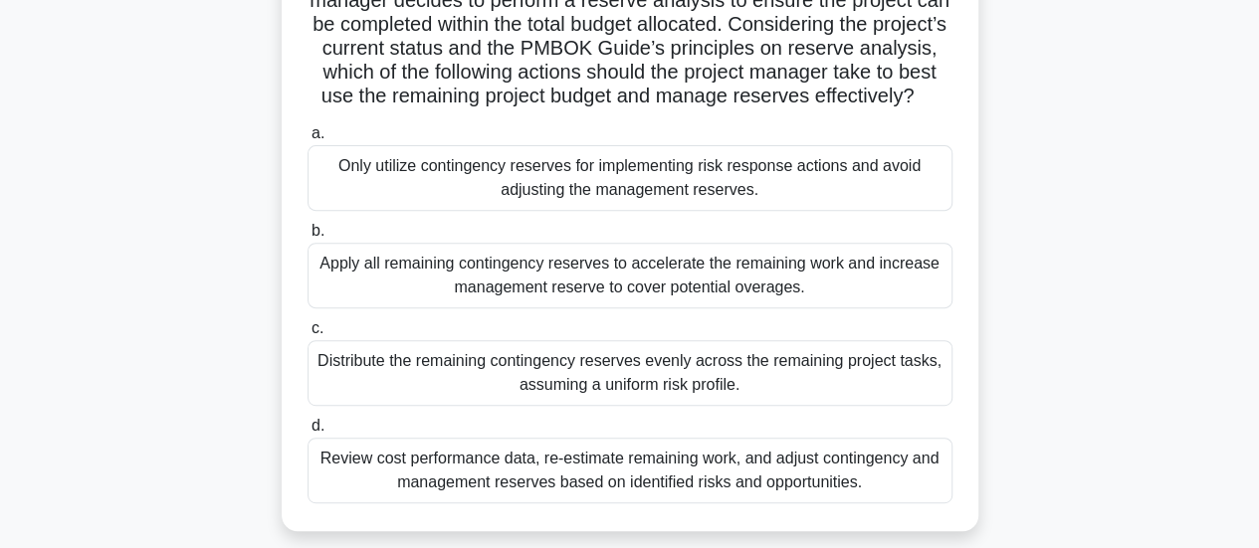
click at [845, 504] on div "Review cost performance data, re-estimate remaining work, and adjust contingenc…" at bounding box center [630, 471] width 645 height 66
click at [308, 433] on input "d. Review cost performance data, re-estimate remaining work, and adjust conting…" at bounding box center [308, 426] width 0 height 13
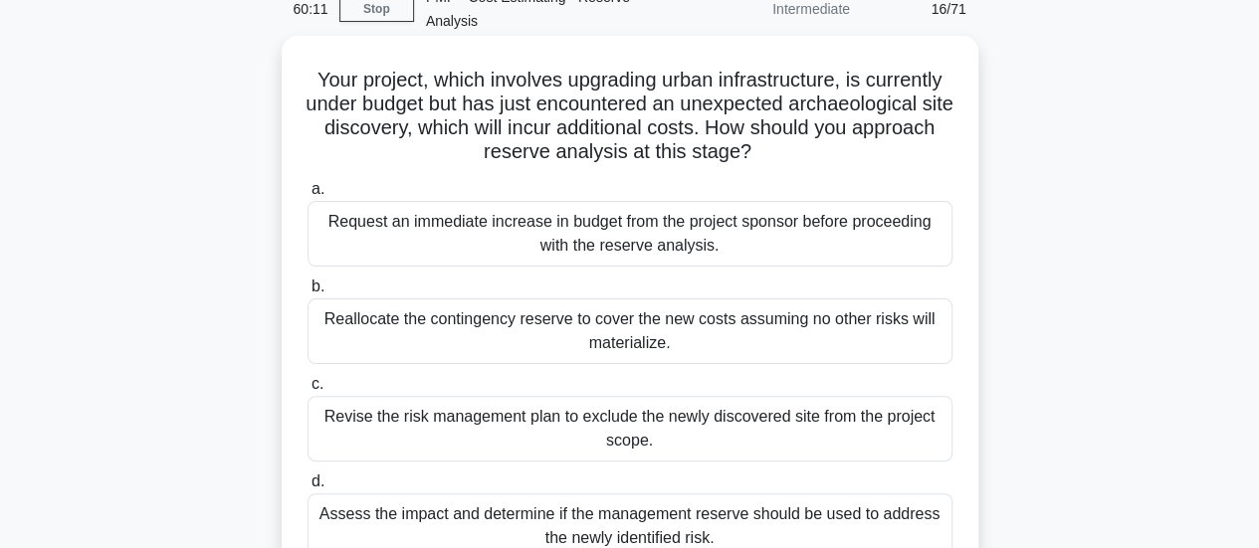
scroll to position [199, 0]
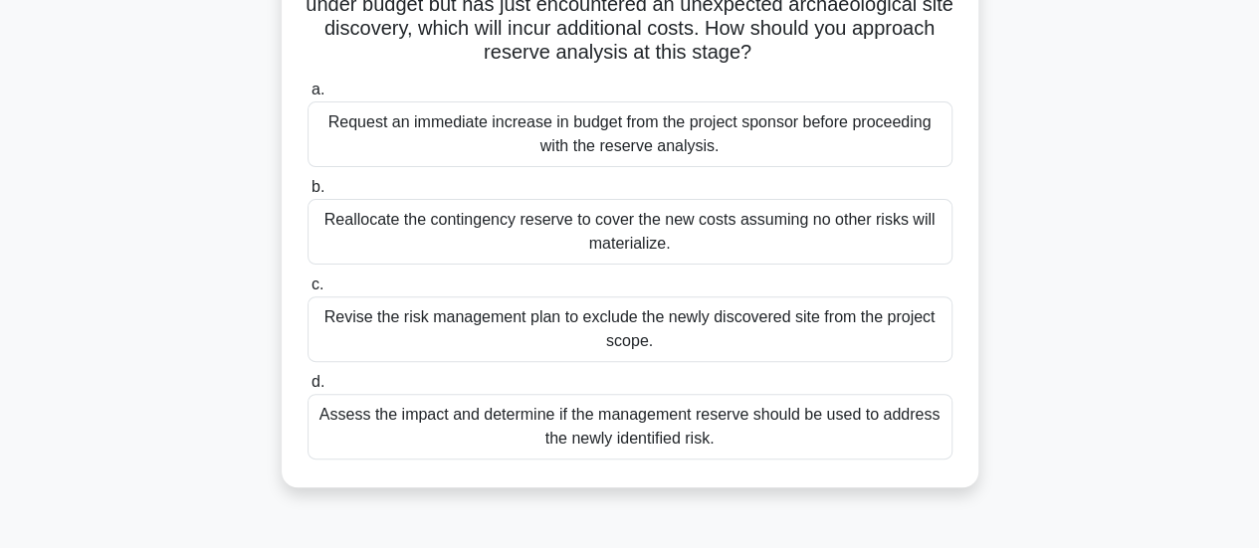
click at [844, 445] on div "Assess the impact and determine if the management reserve should be used to add…" at bounding box center [630, 427] width 645 height 66
click at [308, 389] on input "d. Assess the impact and determine if the management reserve should be used to …" at bounding box center [308, 382] width 0 height 13
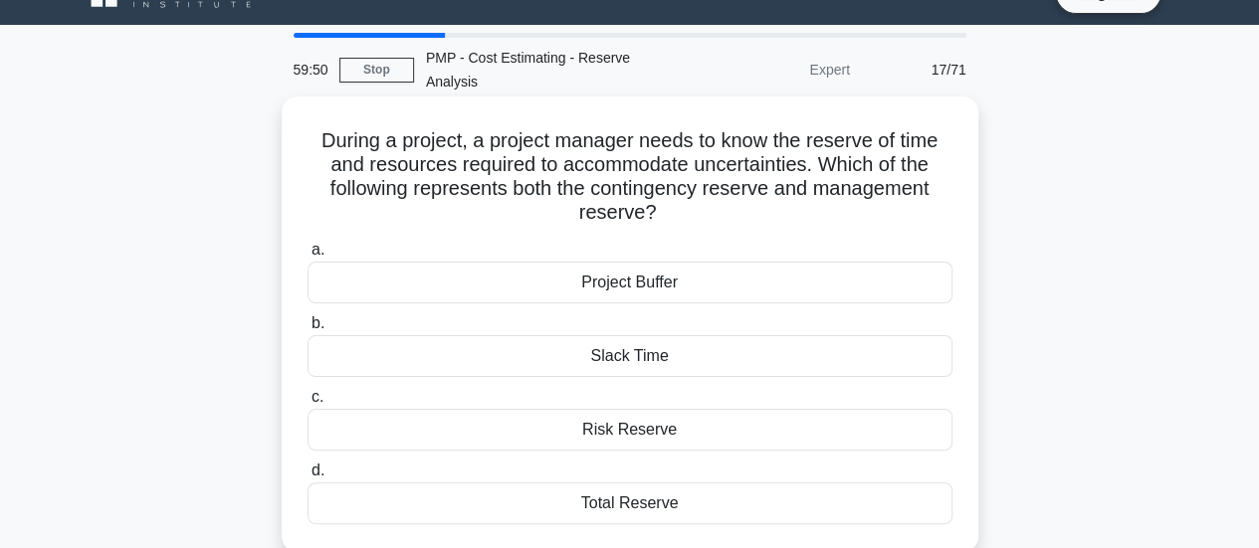
scroll to position [100, 0]
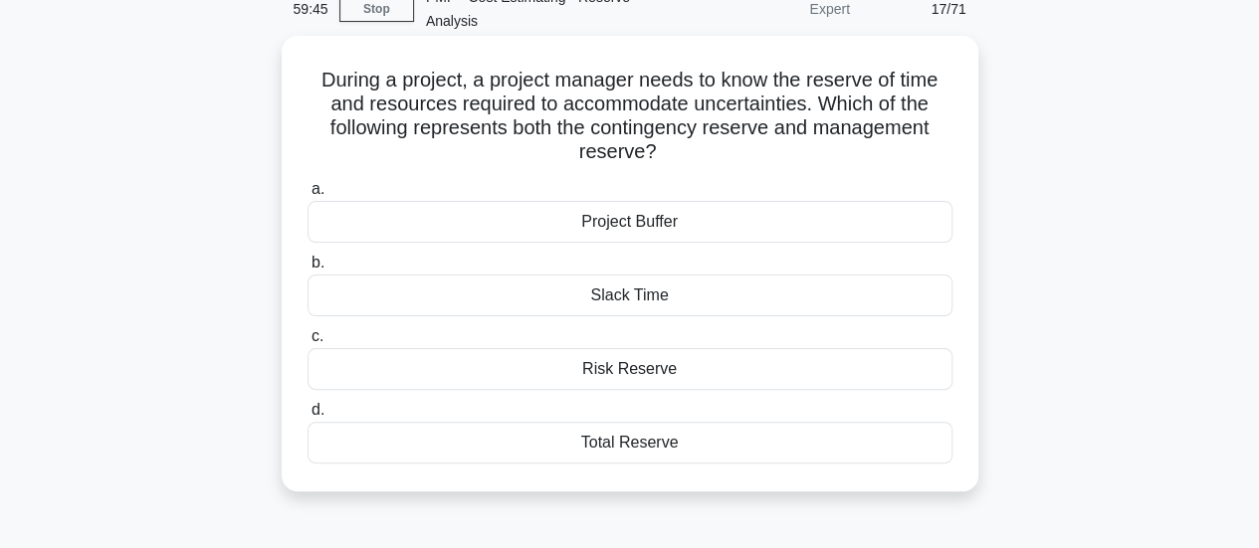
click at [920, 376] on div "Risk Reserve" at bounding box center [630, 369] width 645 height 42
click at [308, 343] on input "c. Risk Reserve" at bounding box center [308, 336] width 0 height 13
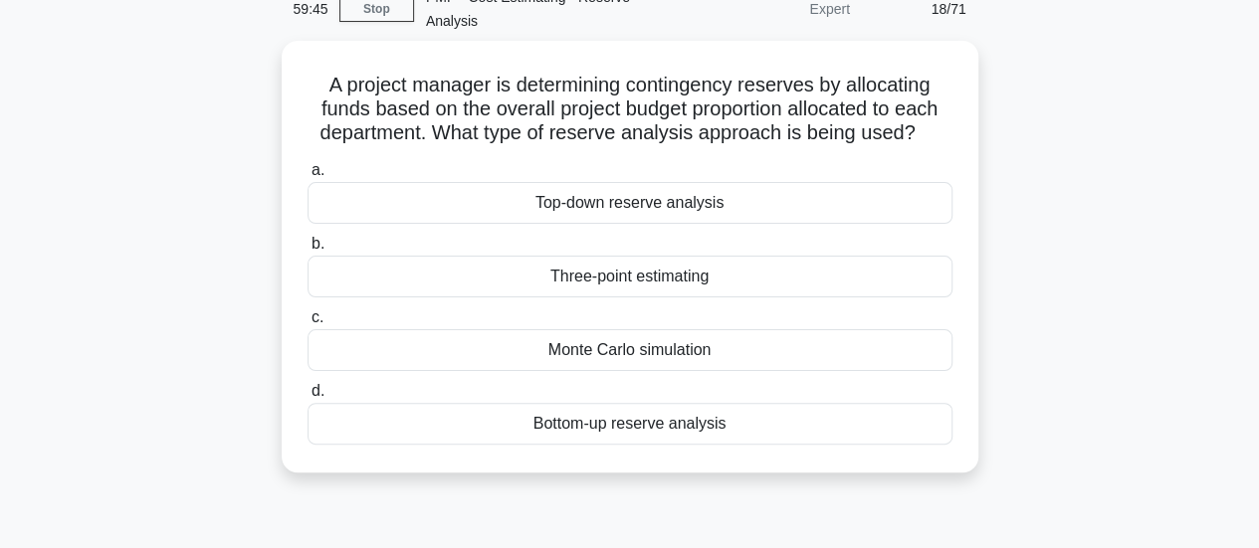
scroll to position [0, 0]
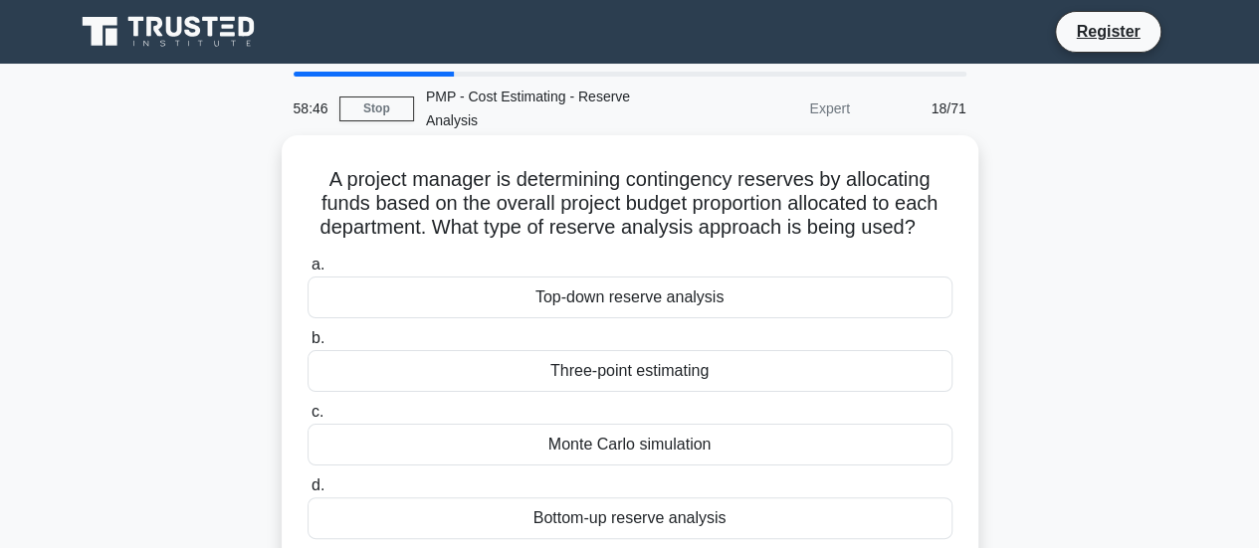
click at [908, 522] on div "Bottom-up reserve analysis" at bounding box center [630, 519] width 645 height 42
click at [308, 493] on input "d. Bottom-up reserve analysis" at bounding box center [308, 486] width 0 height 13
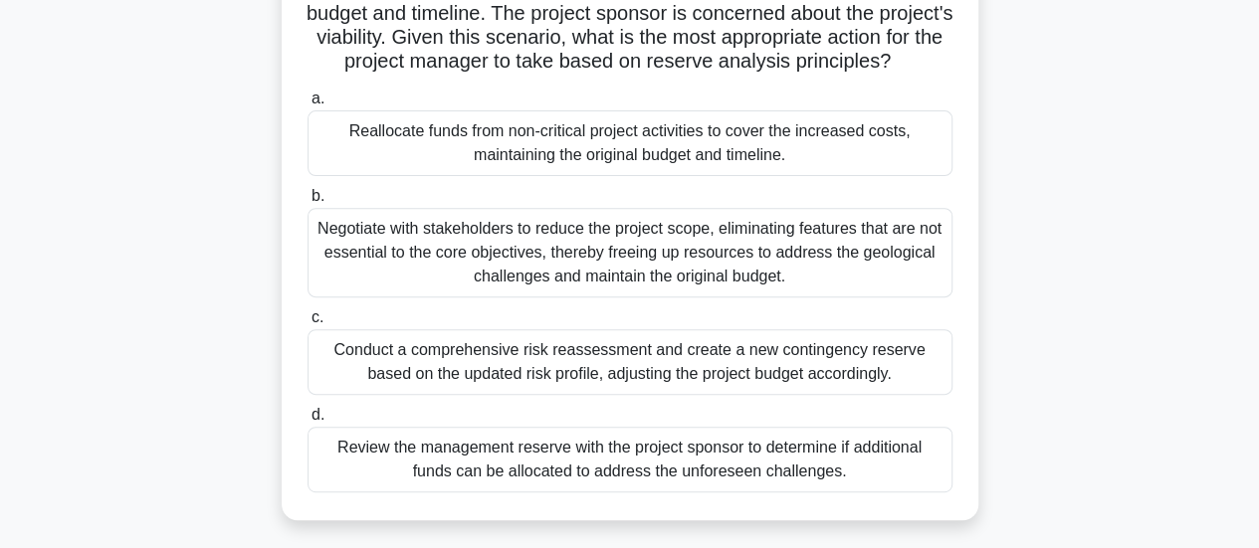
scroll to position [299, 0]
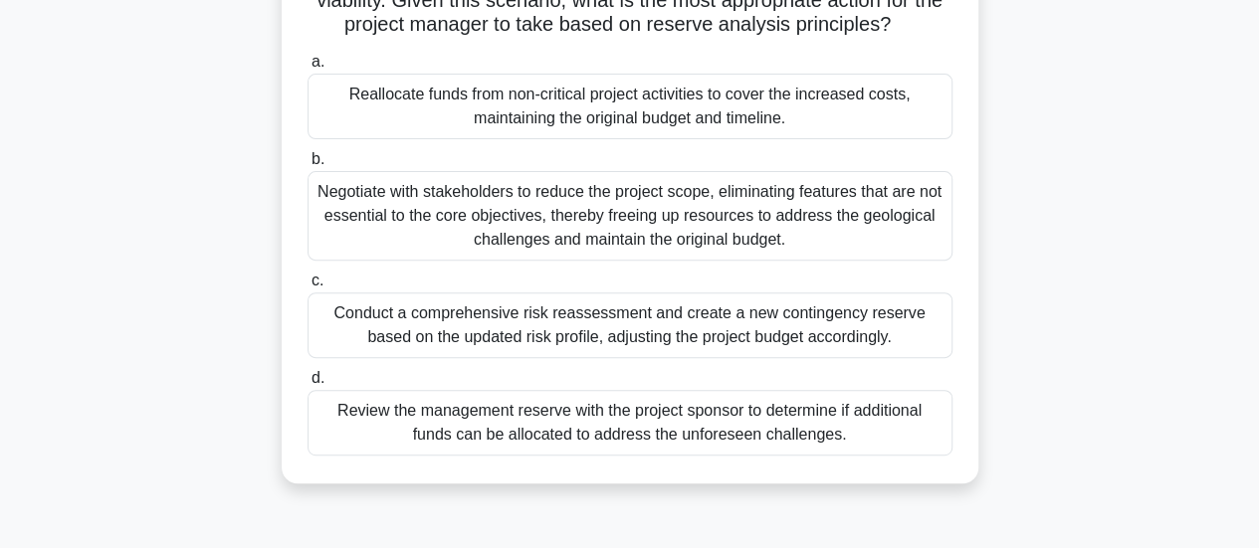
click at [578, 358] on div "Conduct a comprehensive risk reassessment and create a new contingency reserve …" at bounding box center [630, 326] width 645 height 66
click at [308, 288] on input "c. Conduct a comprehensive risk reassessment and create a new contingency reser…" at bounding box center [308, 281] width 0 height 13
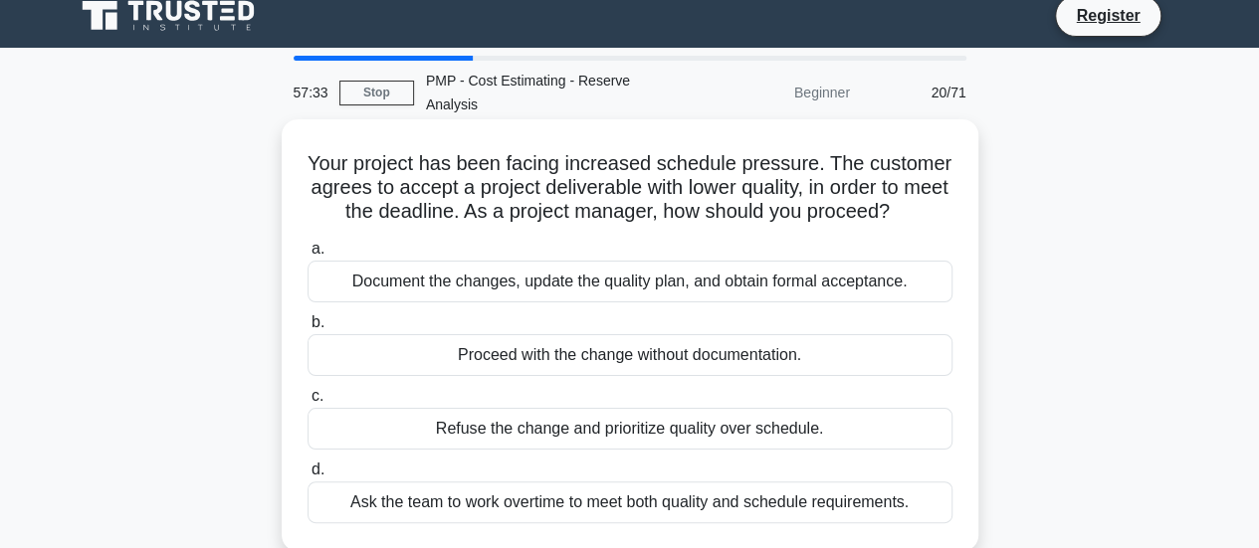
scroll to position [0, 0]
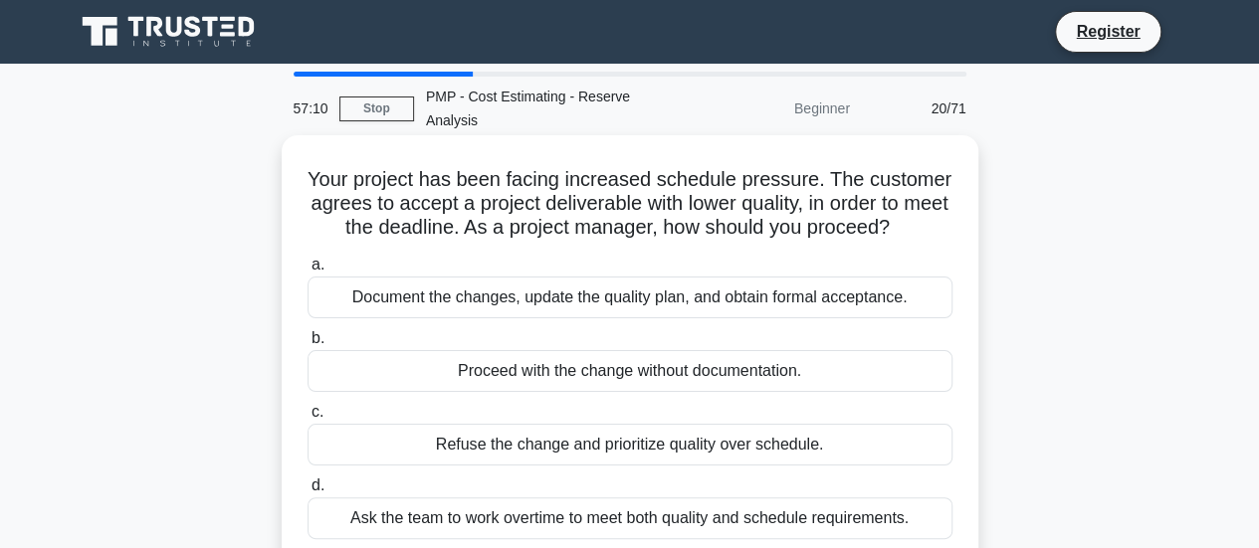
click at [678, 305] on div "Document the changes, update the quality plan, and obtain formal acceptance." at bounding box center [630, 298] width 645 height 42
click at [308, 272] on input "a. Document the changes, update the quality plan, and obtain formal acceptance." at bounding box center [308, 265] width 0 height 13
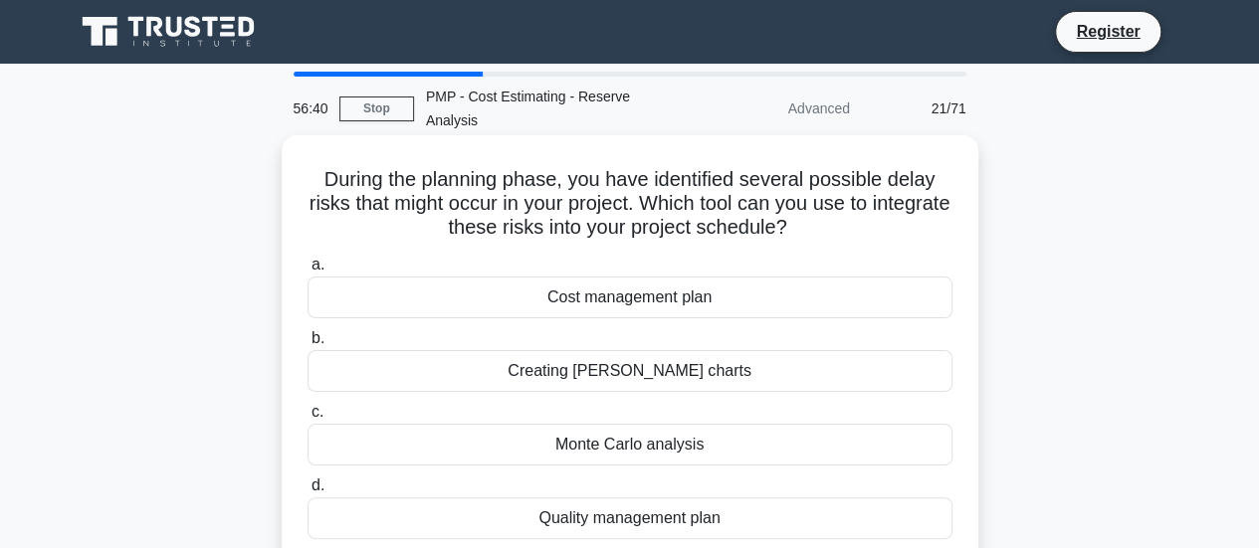
click at [814, 367] on div "Creating [PERSON_NAME] charts" at bounding box center [630, 371] width 645 height 42
click at [308, 345] on input "b. Creating [PERSON_NAME] charts" at bounding box center [308, 338] width 0 height 13
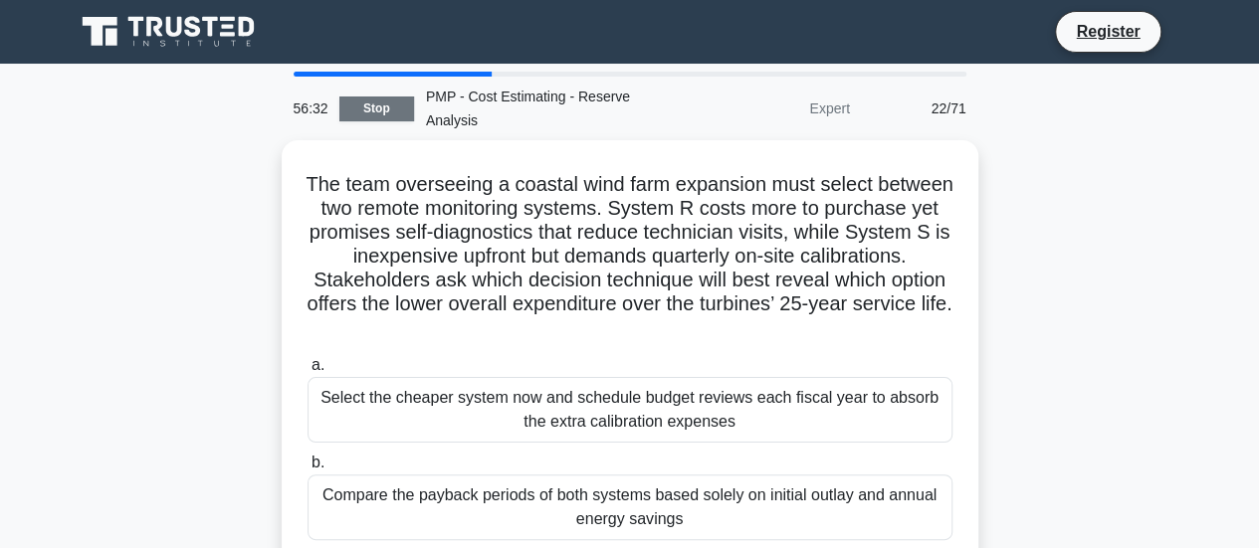
click at [396, 118] on link "Stop" at bounding box center [376, 109] width 75 height 25
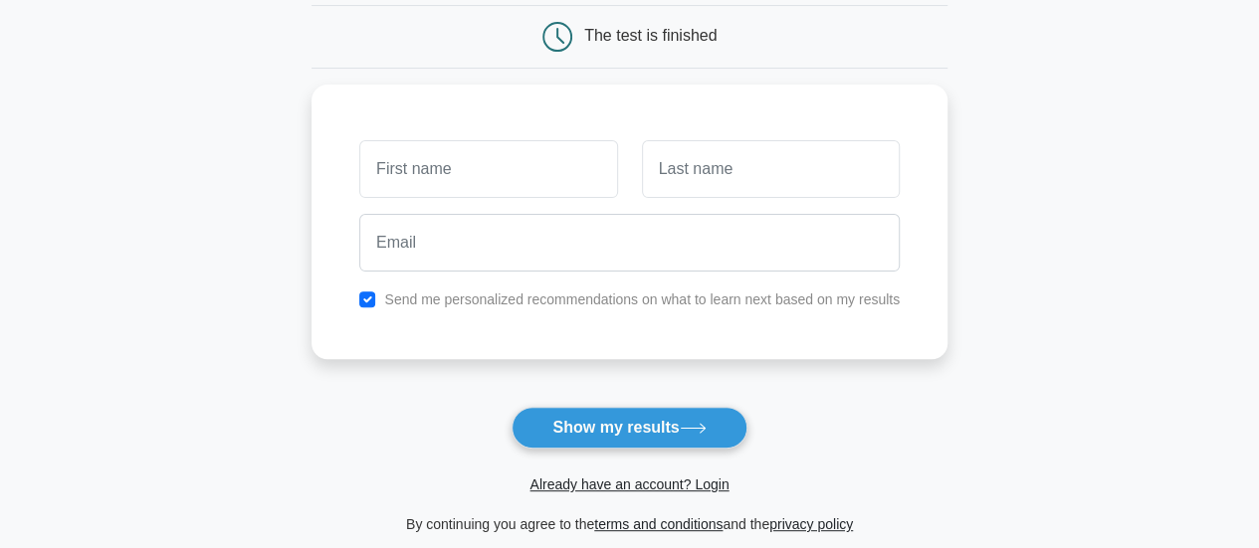
scroll to position [199, 0]
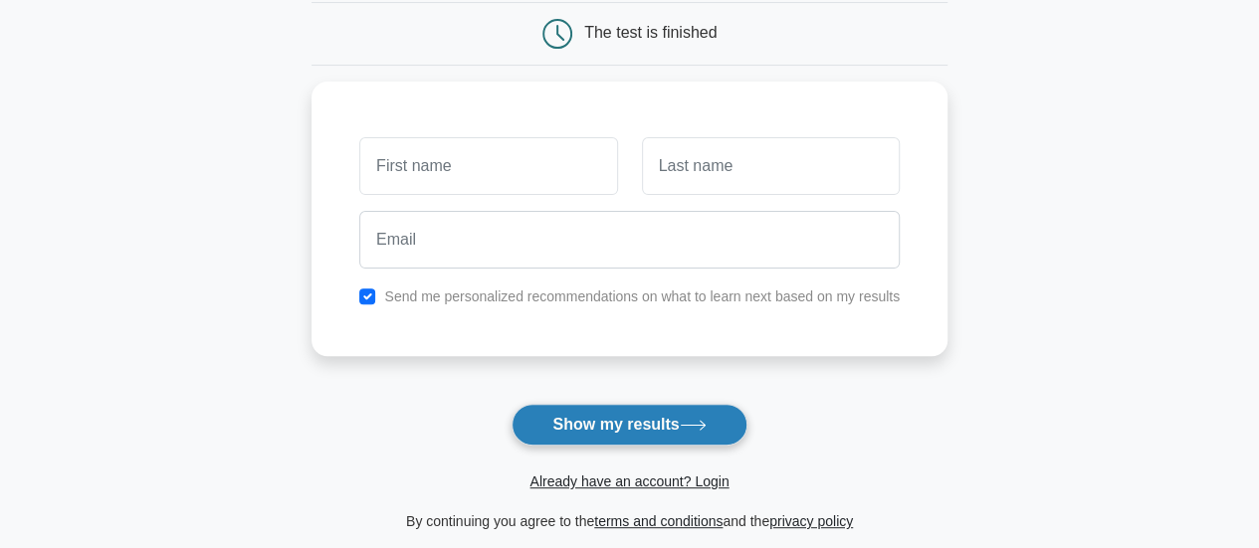
click at [671, 437] on button "Show my results" at bounding box center [629, 425] width 235 height 42
